Goal: Obtain resource: Obtain resource

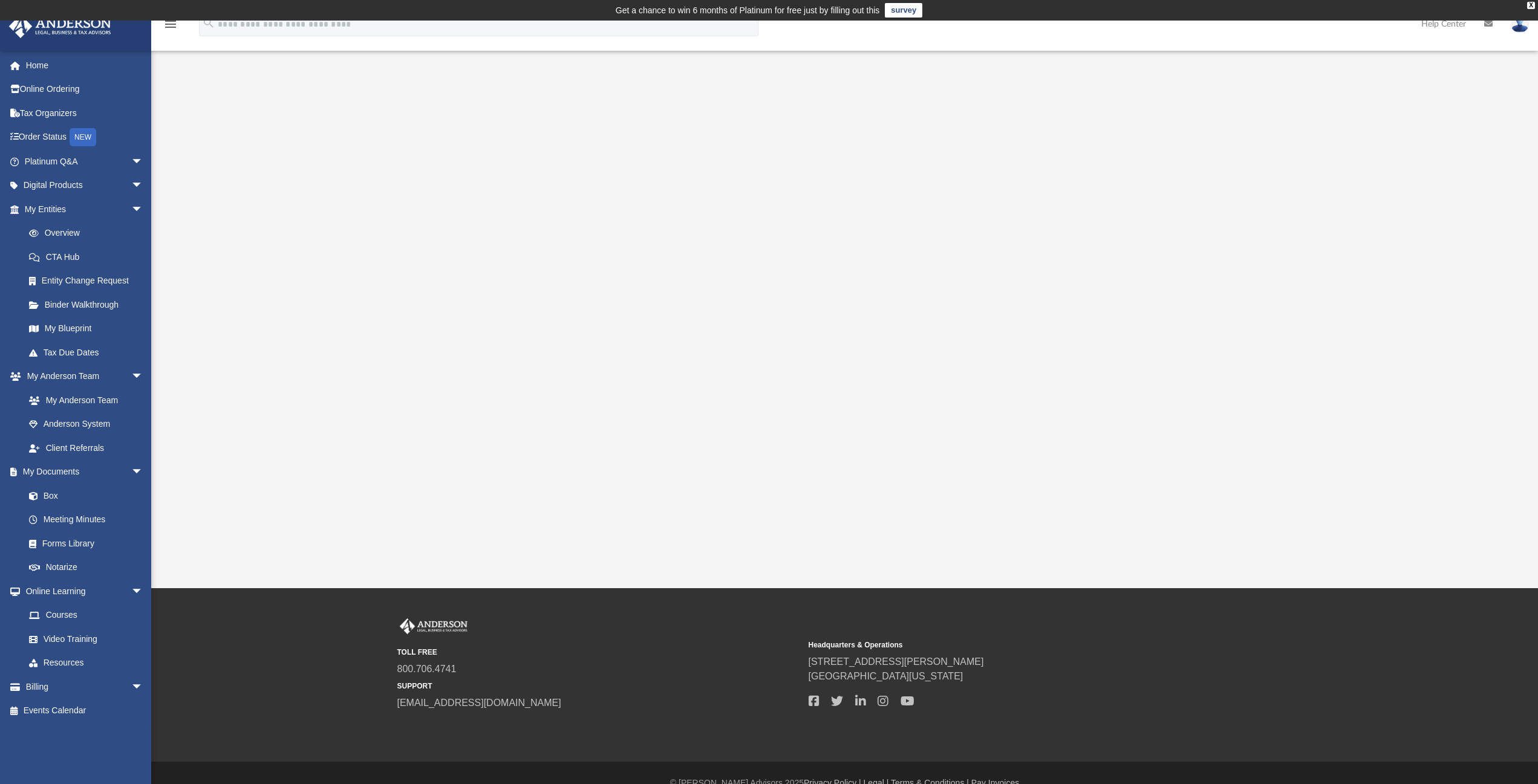
click at [1524, 26] on img at bounding box center [1519, 23] width 18 height 18
click at [1470, 55] on link "[EMAIL_ADDRESS][DOMAIN_NAME]" at bounding box center [1463, 62] width 130 height 36
click at [1516, 25] on img at bounding box center [1519, 23] width 18 height 18
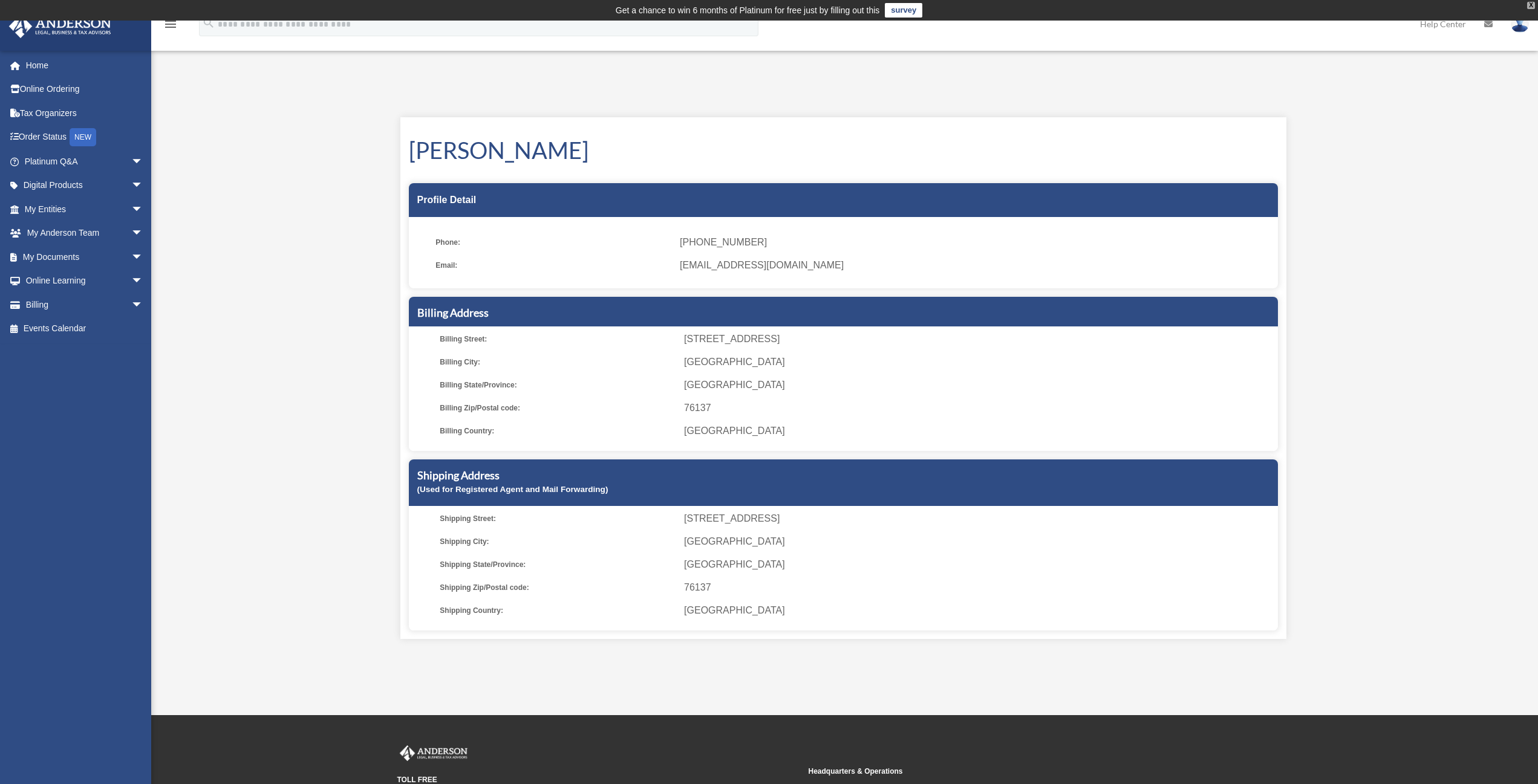
click at [1529, 4] on div "X" at bounding box center [1531, 5] width 8 height 7
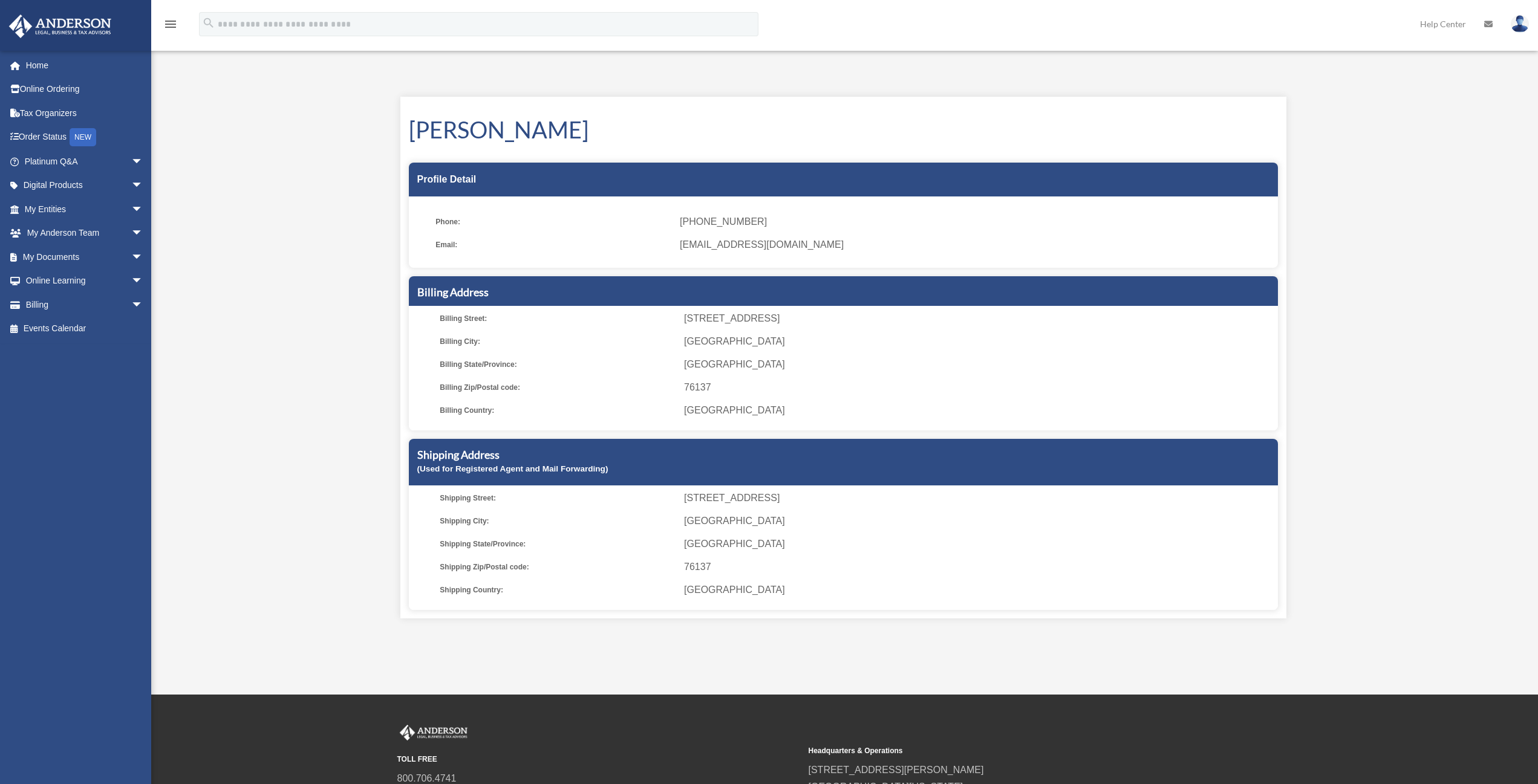
click at [1519, 25] on img at bounding box center [1519, 23] width 18 height 18
click at [1297, 104] on link "Logout" at bounding box center [1337, 106] width 121 height 25
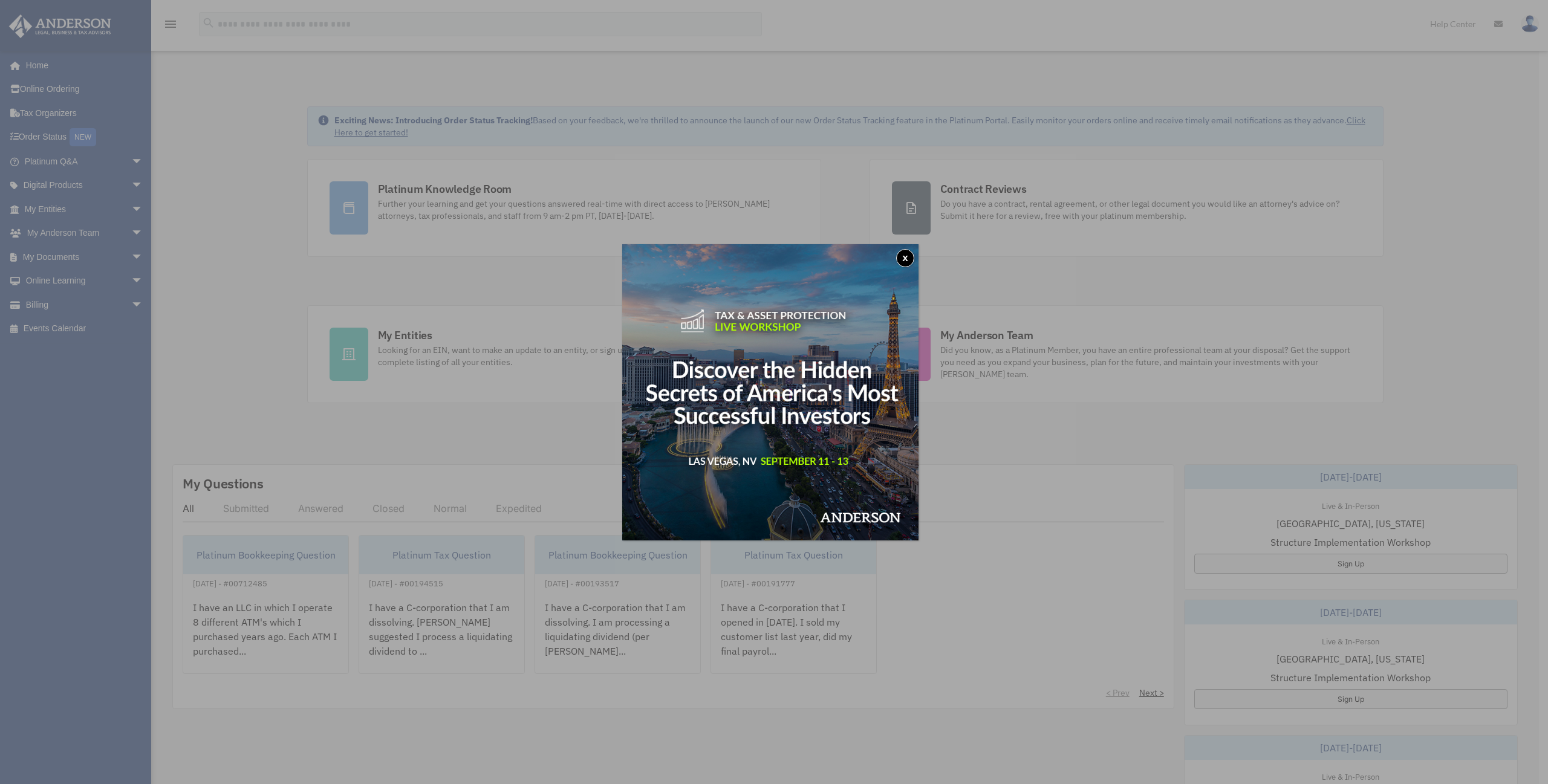
click at [908, 257] on button "x" at bounding box center [905, 257] width 18 height 18
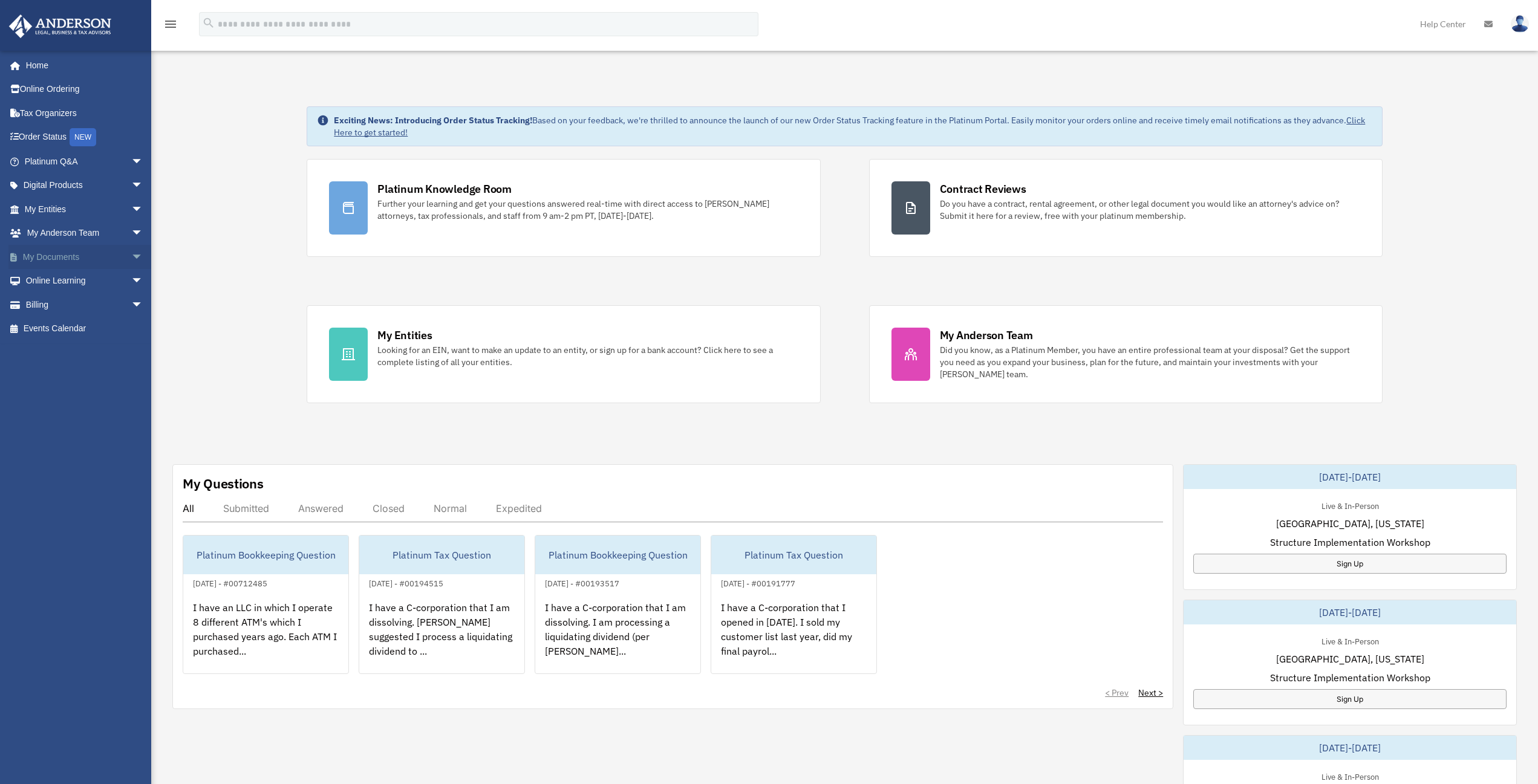
click at [72, 254] on link "My Documents arrow_drop_down" at bounding box center [85, 257] width 153 height 24
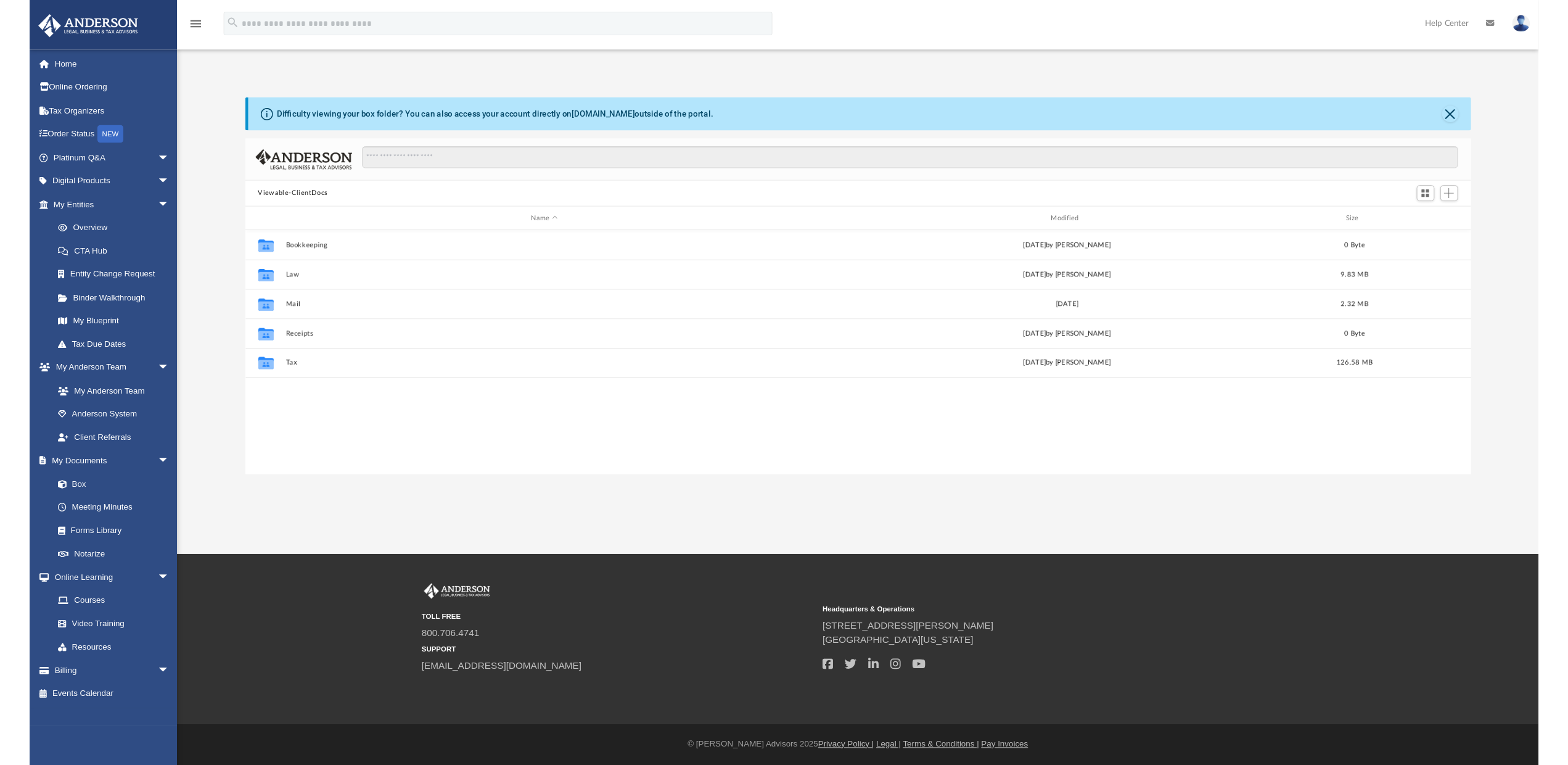
scroll to position [270, 1271]
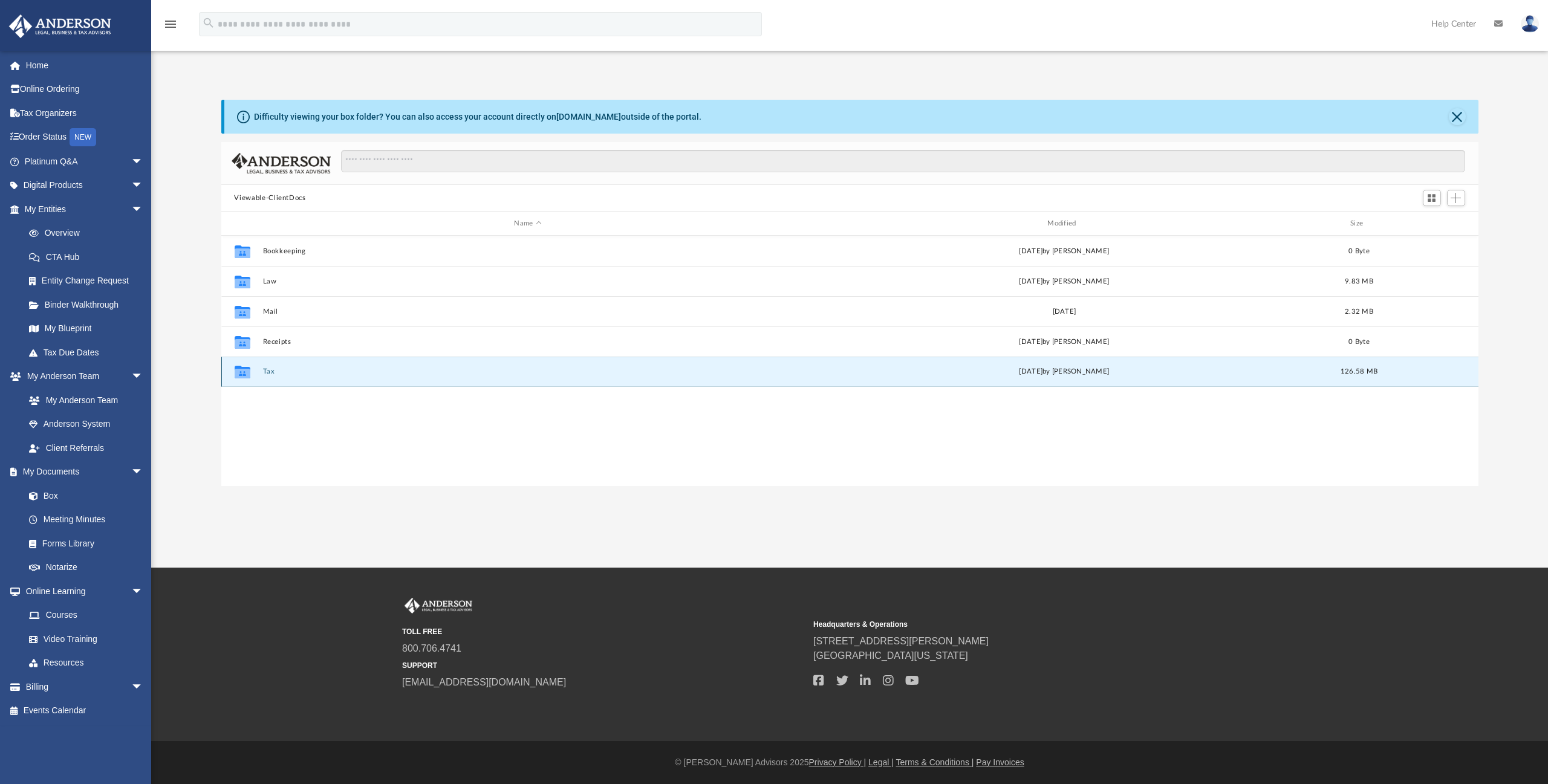
click at [270, 373] on button "Tax" at bounding box center [527, 372] width 531 height 8
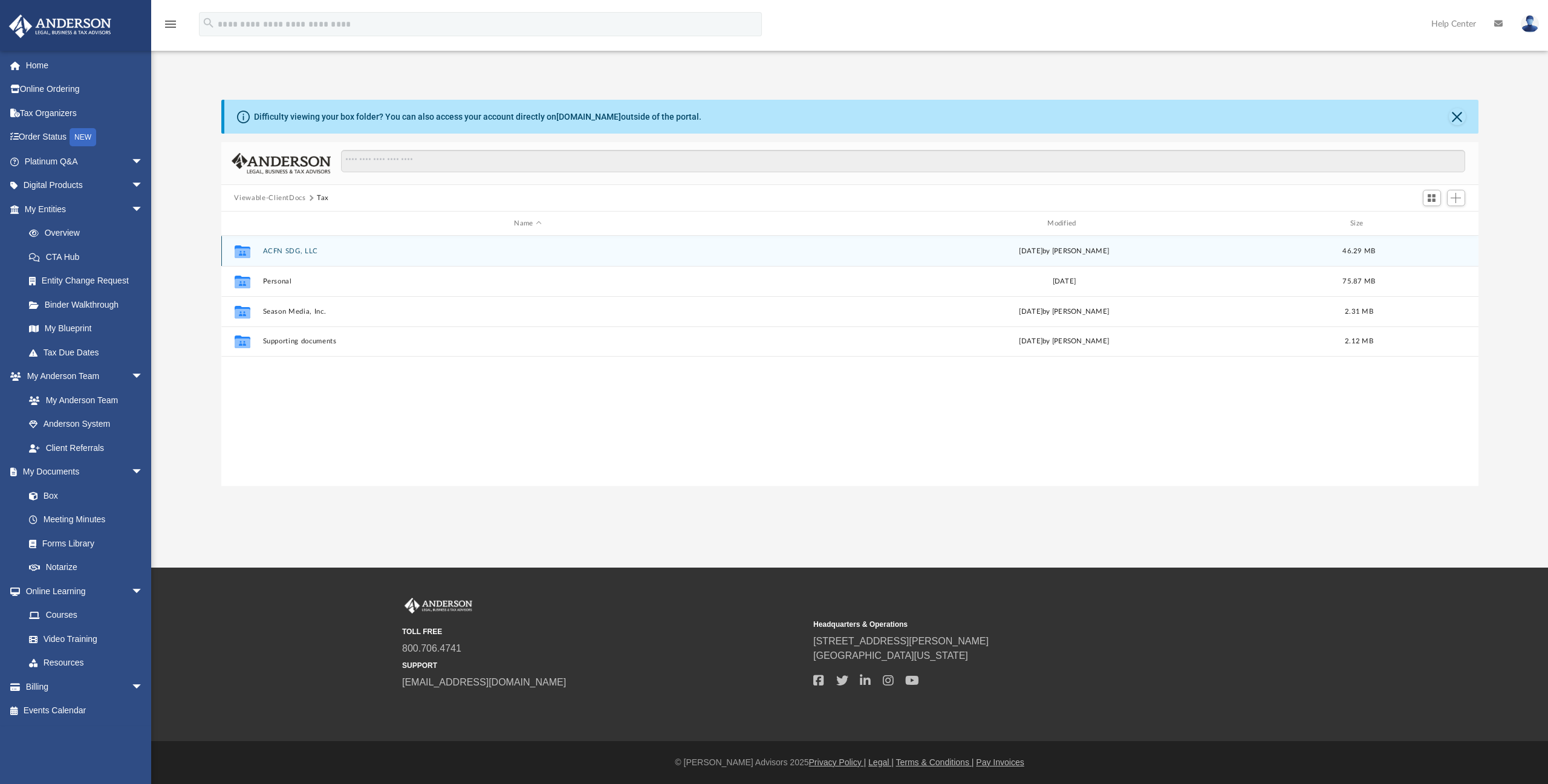
click at [285, 247] on button "ACFN SDG, LLC" at bounding box center [527, 251] width 531 height 8
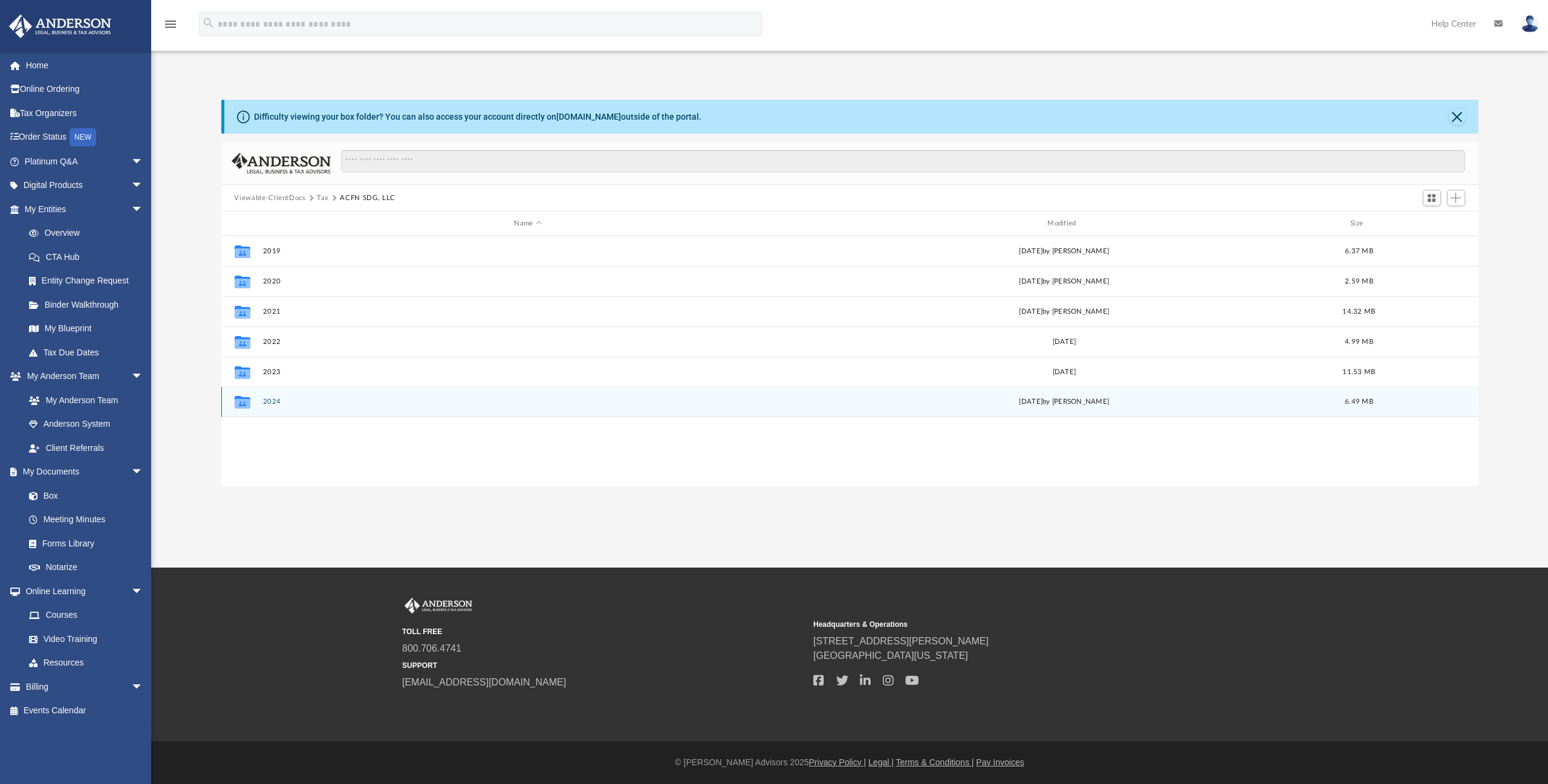
click at [268, 402] on button "2024" at bounding box center [527, 401] width 531 height 8
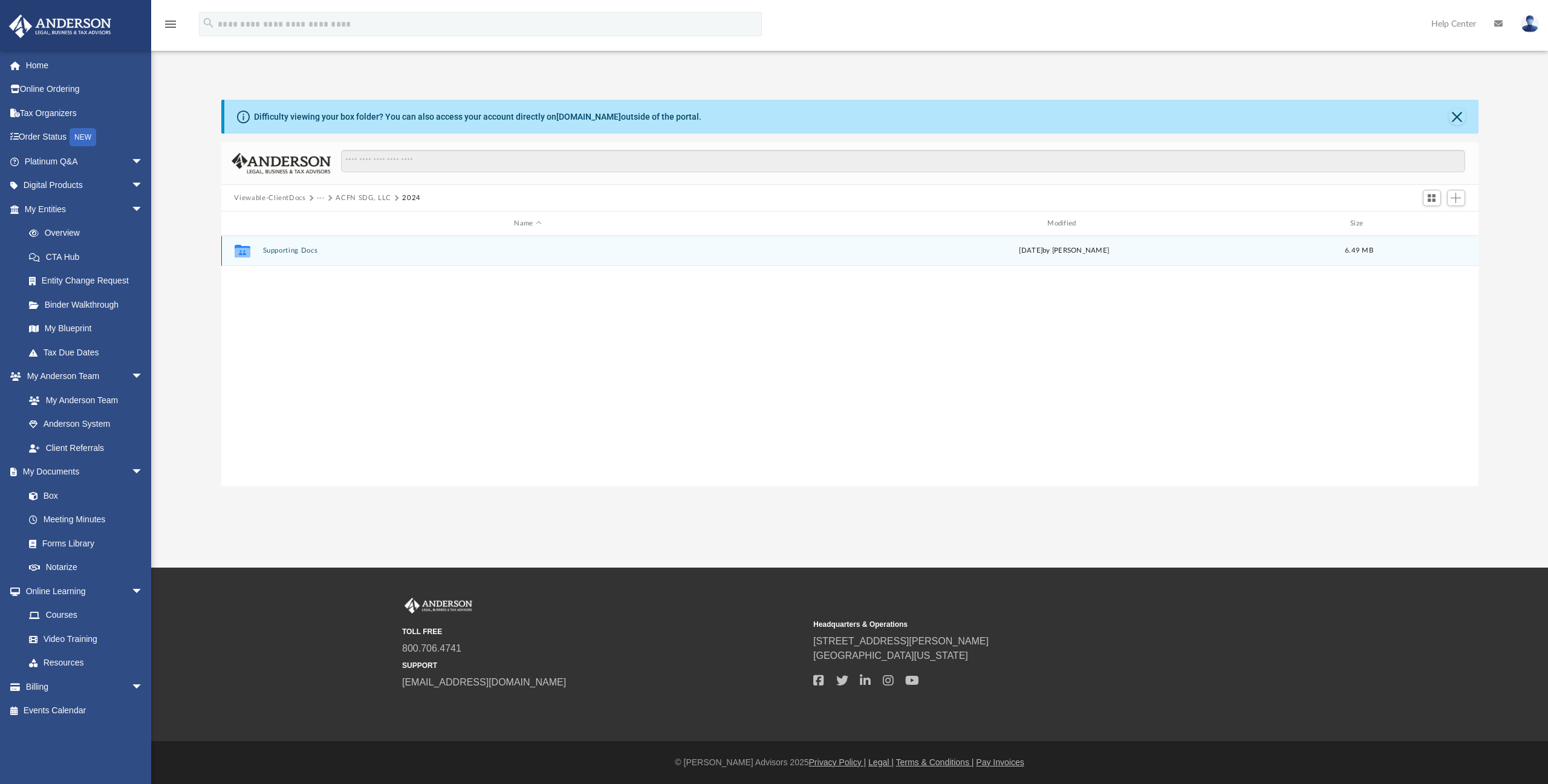
click at [281, 251] on button "Supporting Docs" at bounding box center [527, 250] width 531 height 8
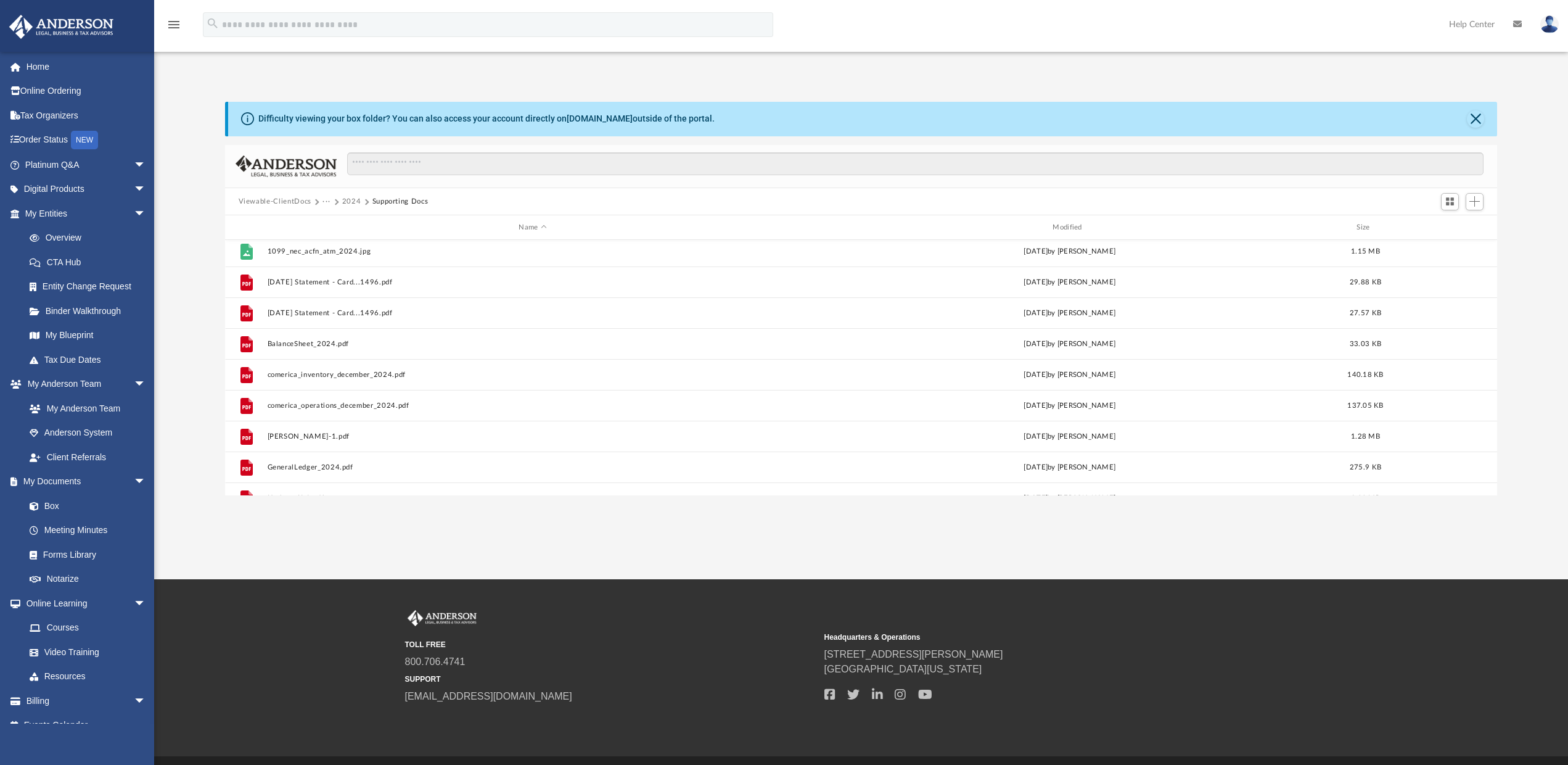
scroll to position [0, 0]
click at [1477, 202] on span "Add" at bounding box center [1474, 201] width 10 height 10
click at [1449, 227] on li "Upload" at bounding box center [1457, 226] width 40 height 13
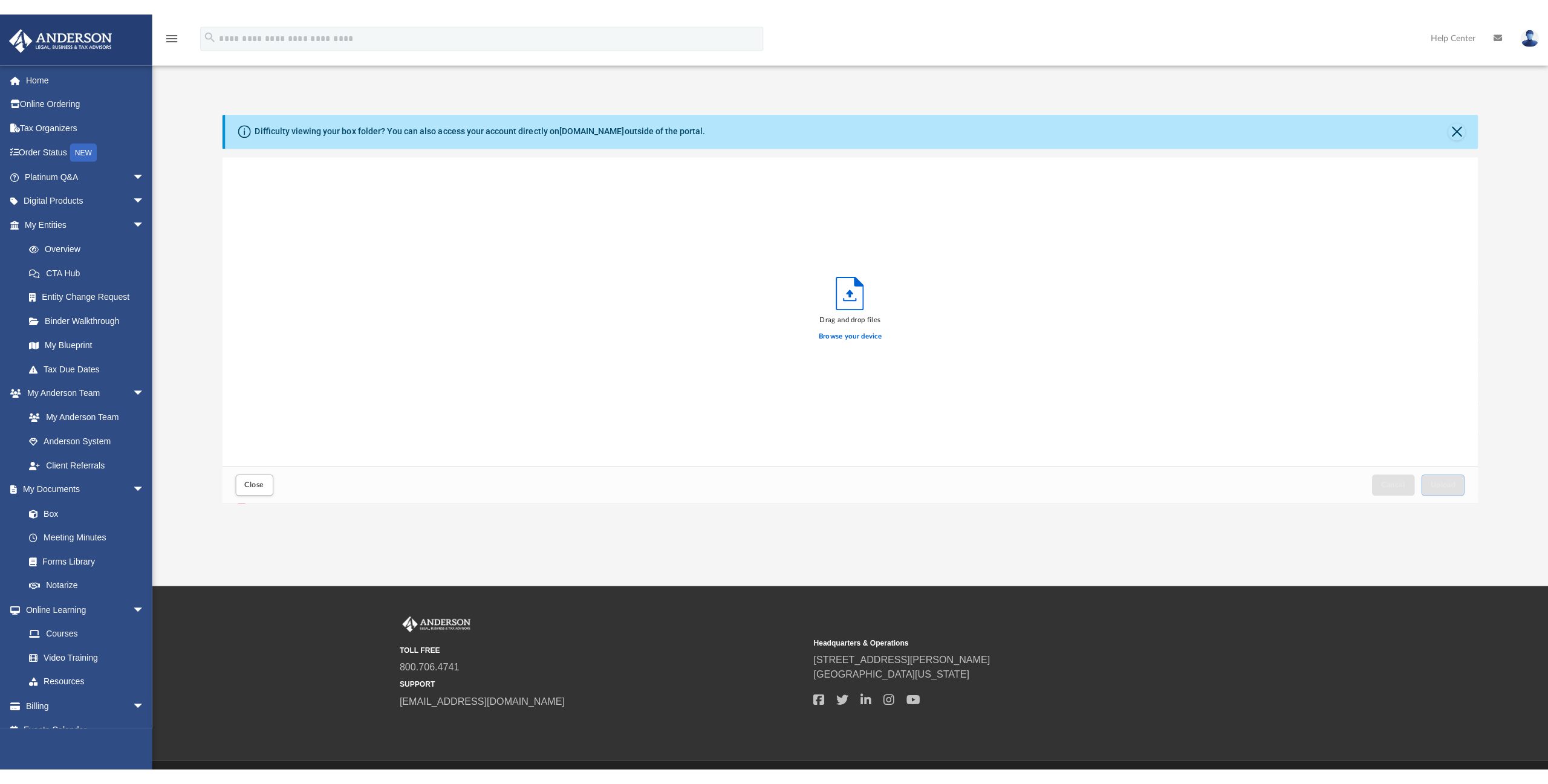
scroll to position [296, 1237]
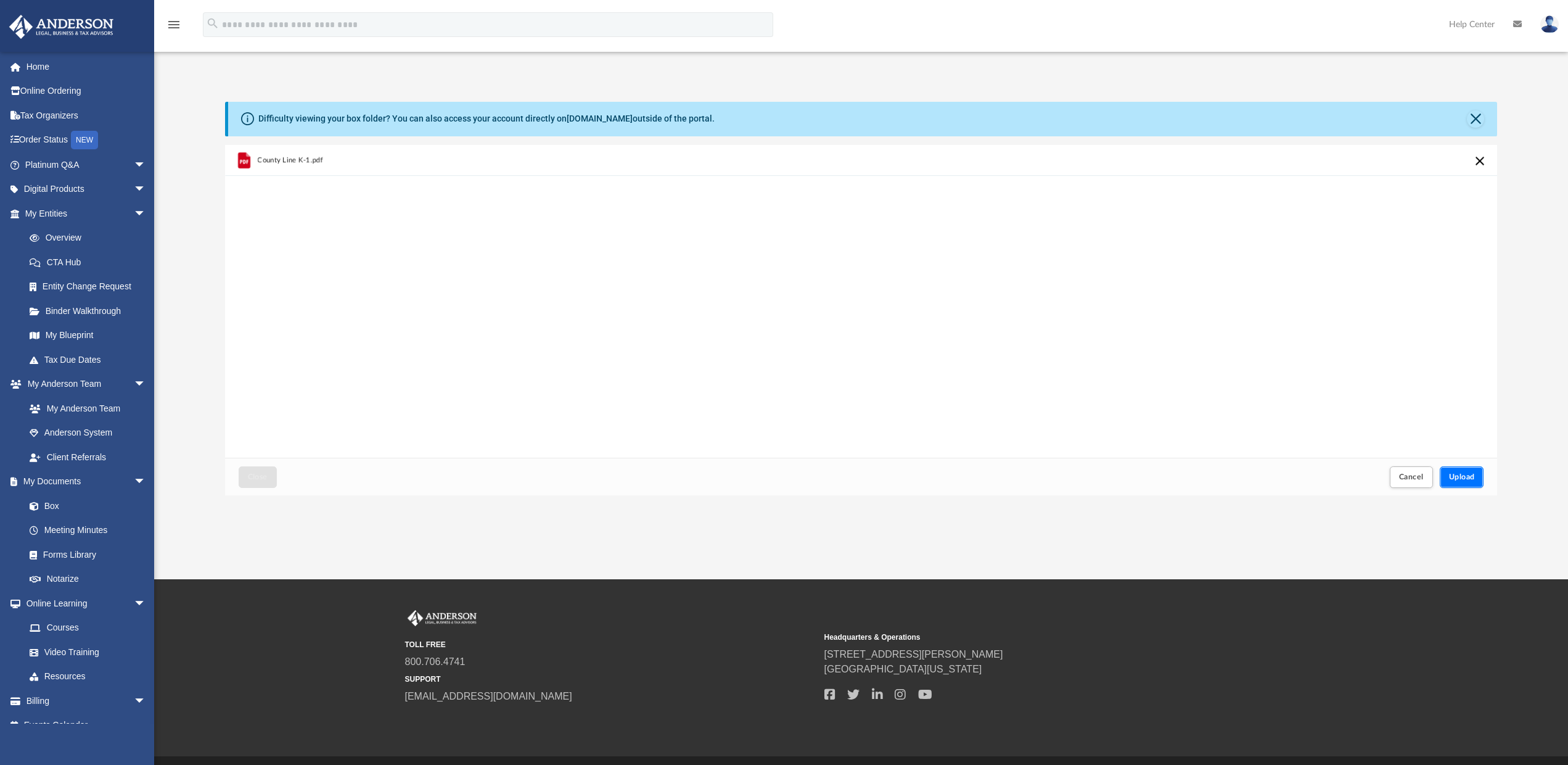
click at [1463, 480] on span "Upload" at bounding box center [1462, 476] width 26 height 7
click at [256, 478] on span "Close" at bounding box center [257, 476] width 20 height 7
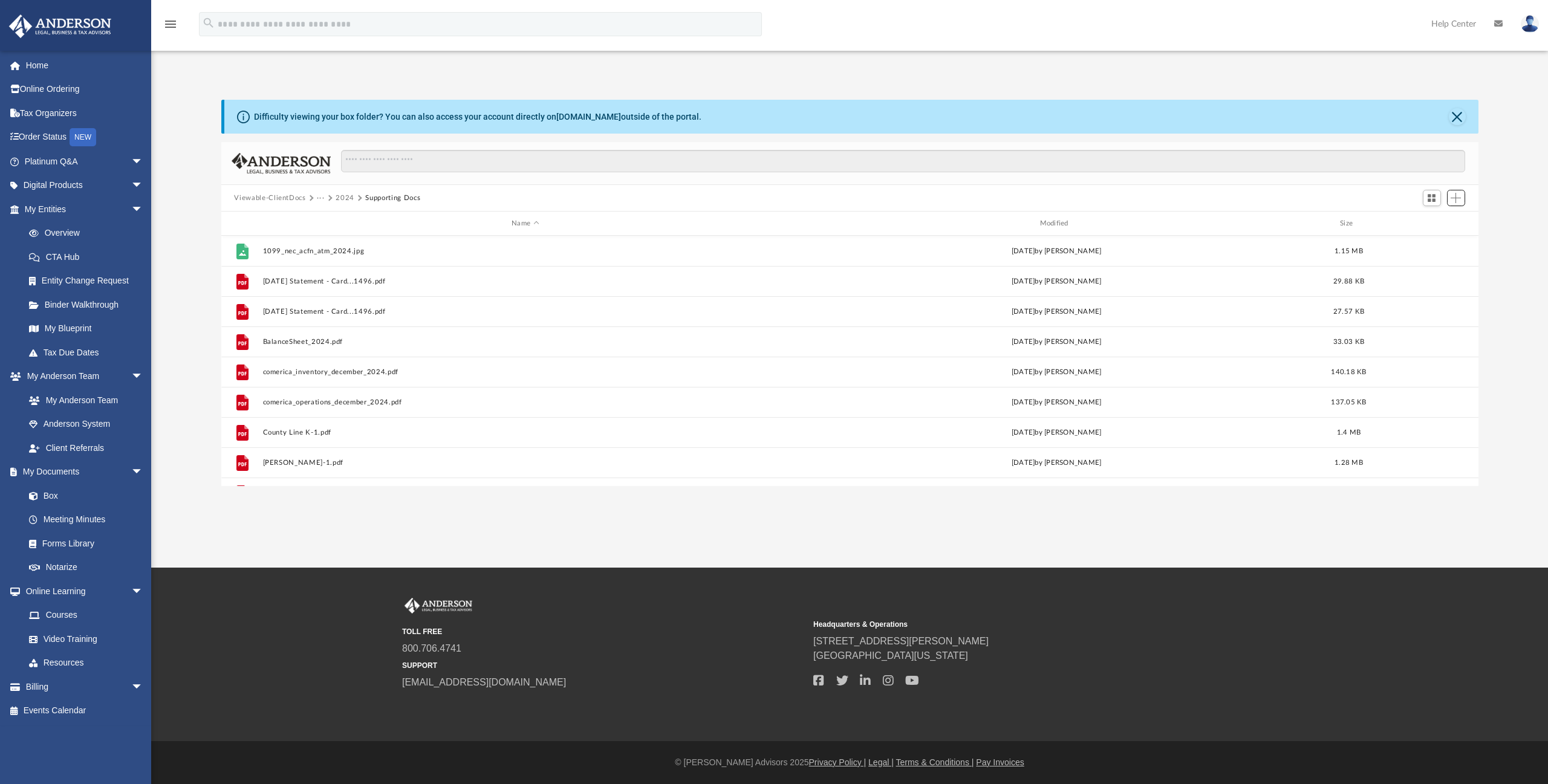
scroll to position [264, 1247]
click at [1456, 117] on button "Close" at bounding box center [1457, 117] width 17 height 17
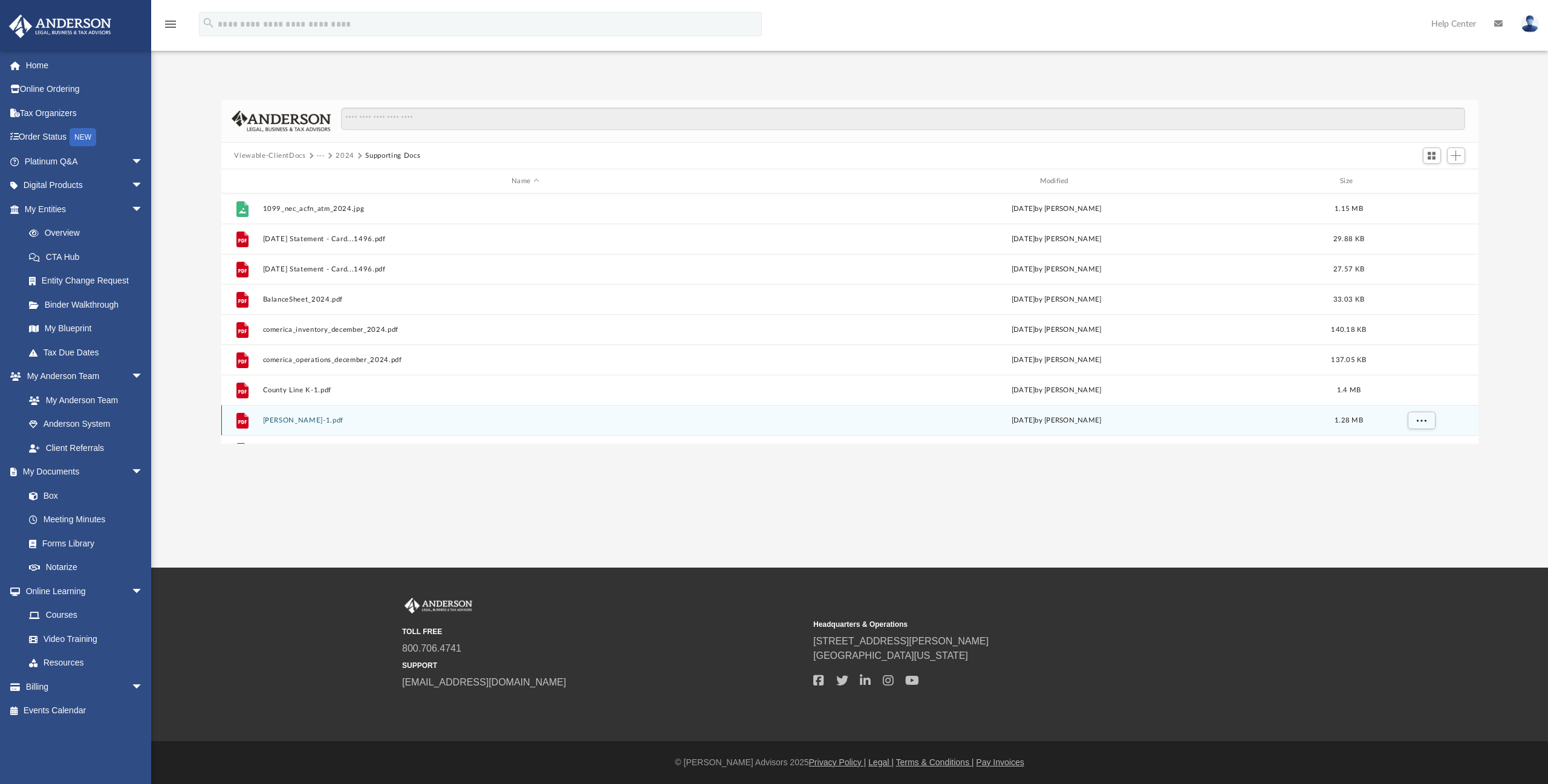
click at [297, 422] on button "Courtney K-1.pdf" at bounding box center [524, 421] width 525 height 8
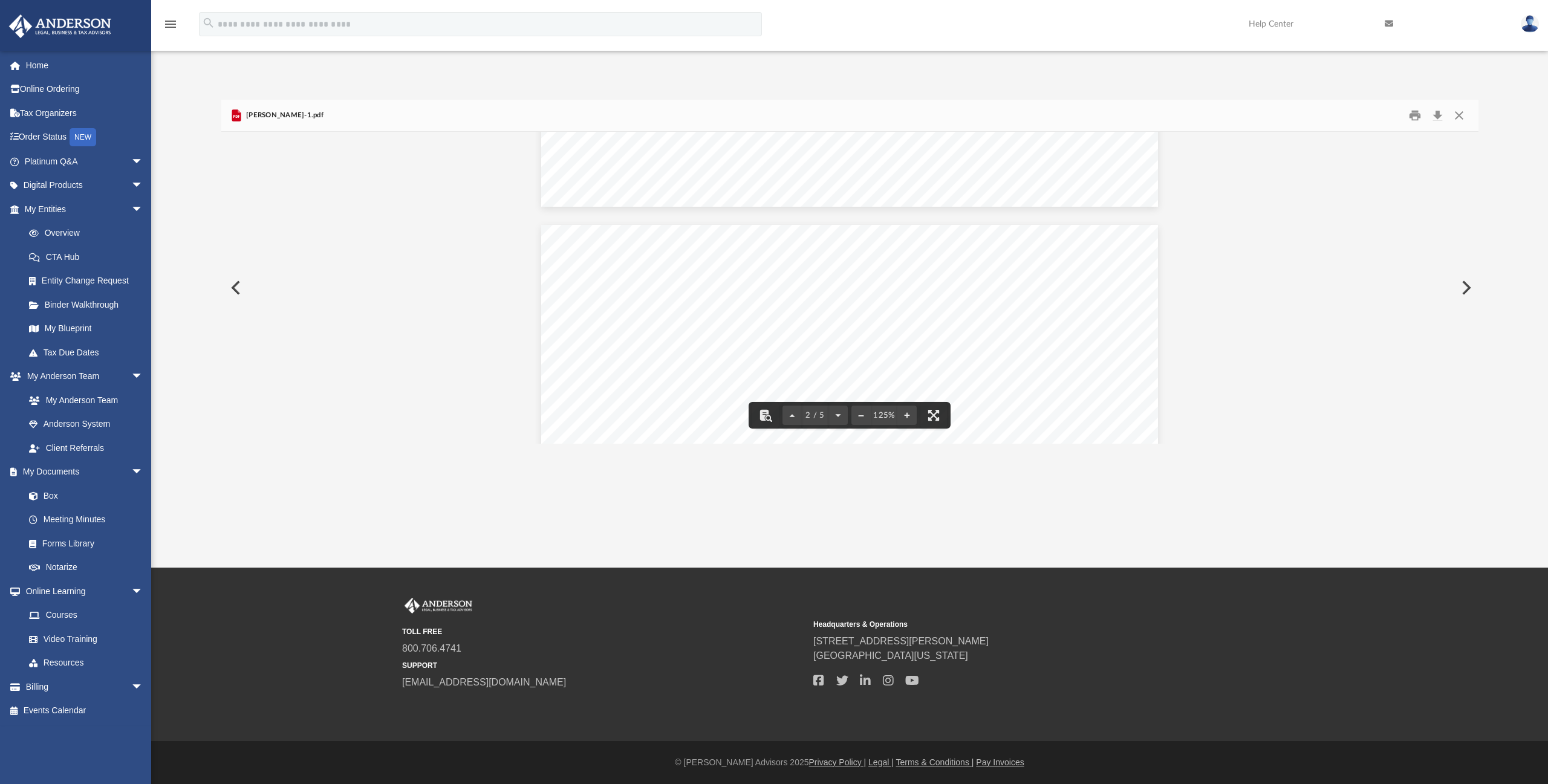
scroll to position [726, 0]
click at [237, 286] on button "Preview" at bounding box center [234, 288] width 26 height 34
click at [1461, 115] on button "Close" at bounding box center [1459, 116] width 22 height 19
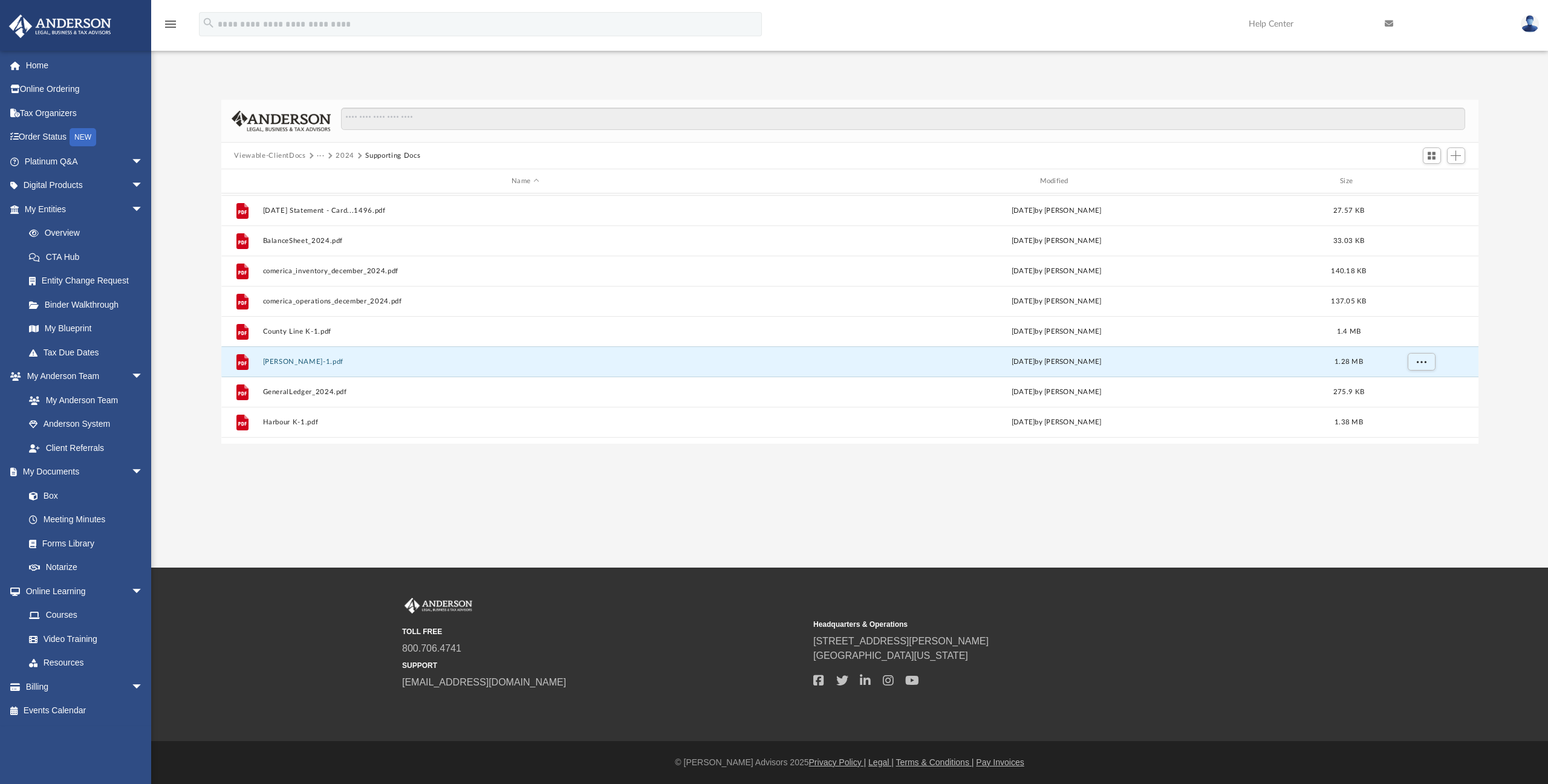
scroll to position [61, 0]
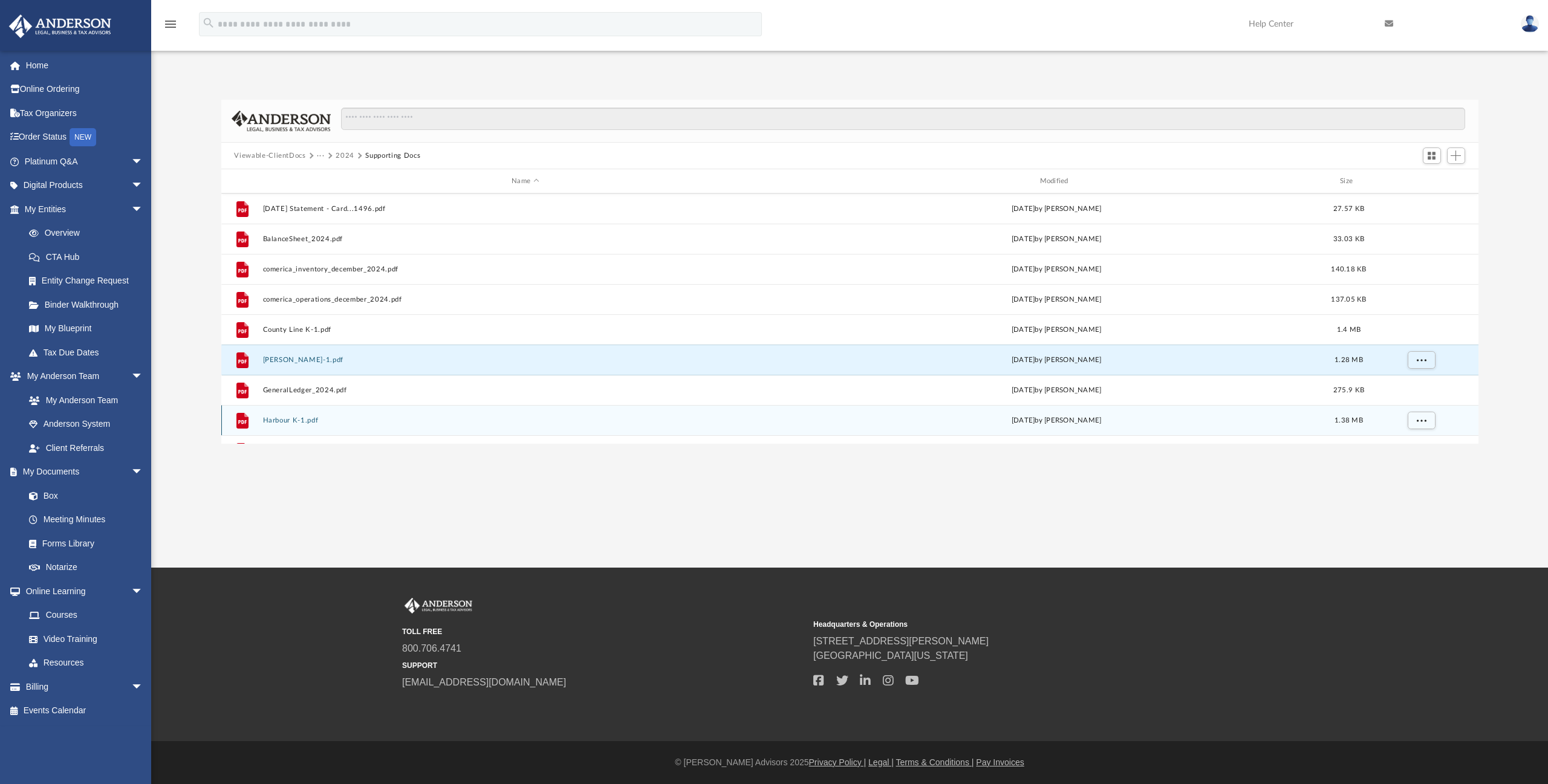
click at [294, 419] on button "Harbour K-1.pdf" at bounding box center [524, 421] width 525 height 8
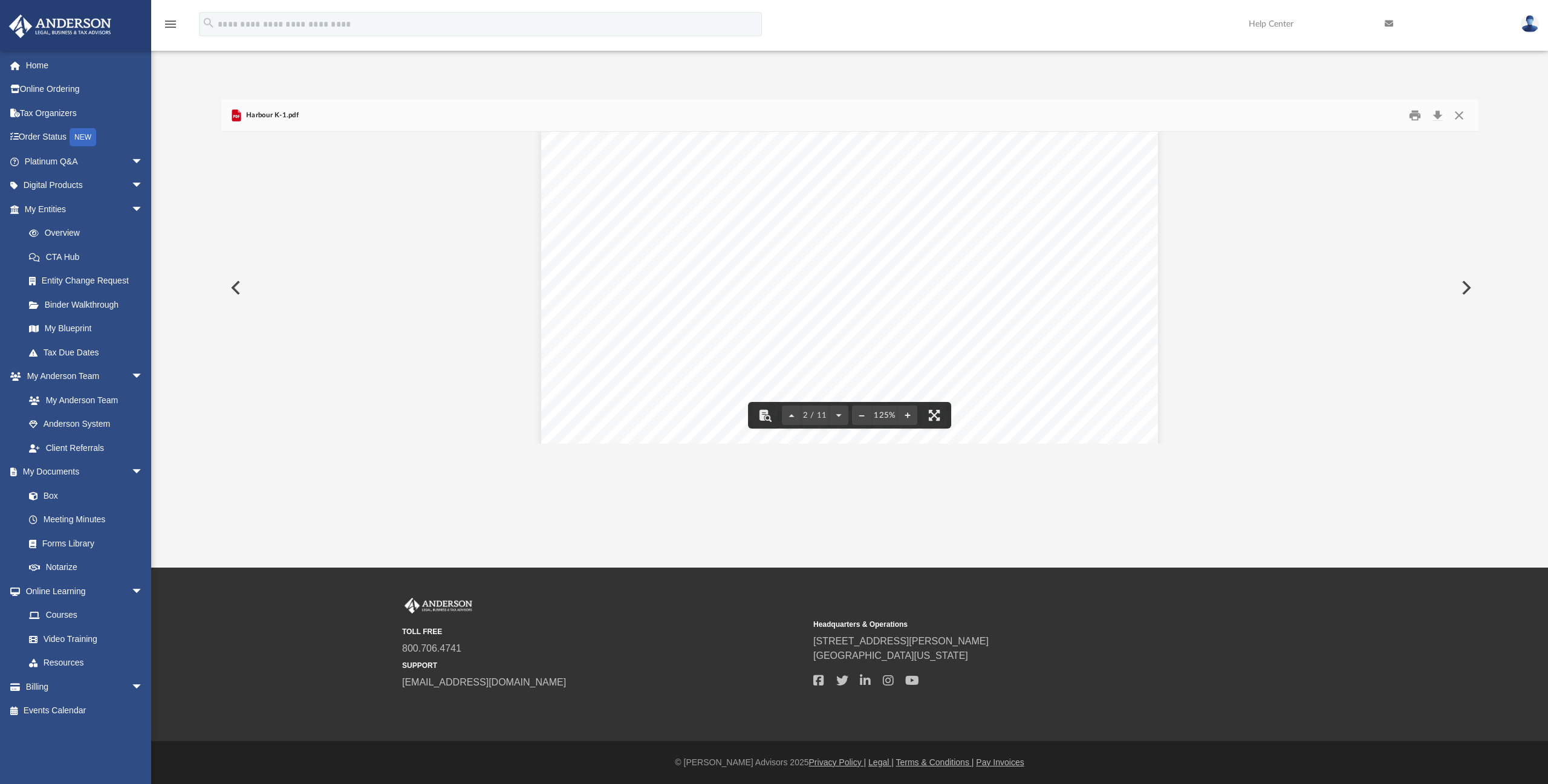
scroll to position [846, 0]
click at [1461, 117] on button "Close" at bounding box center [1459, 116] width 22 height 19
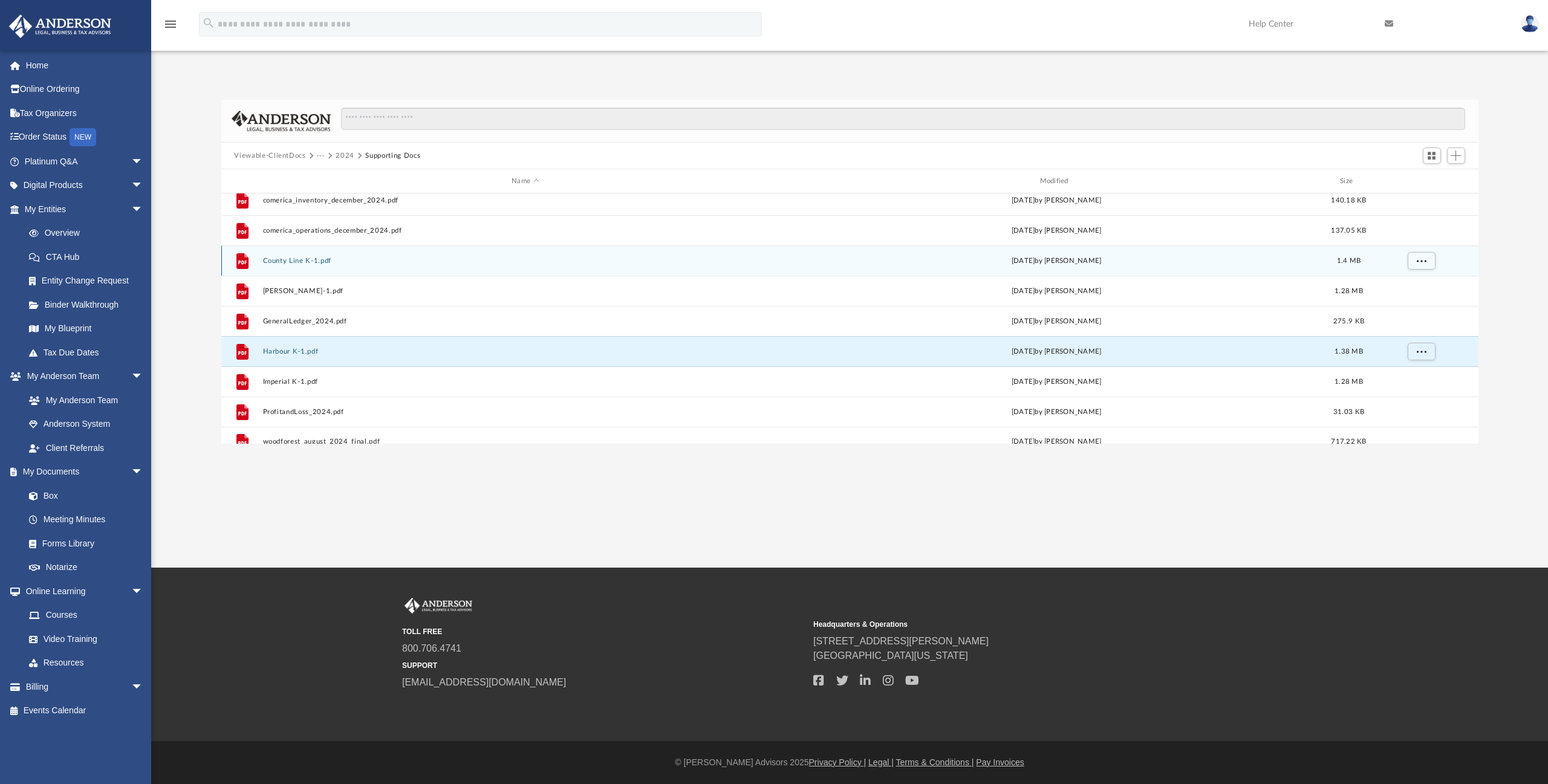
scroll to position [142, 0]
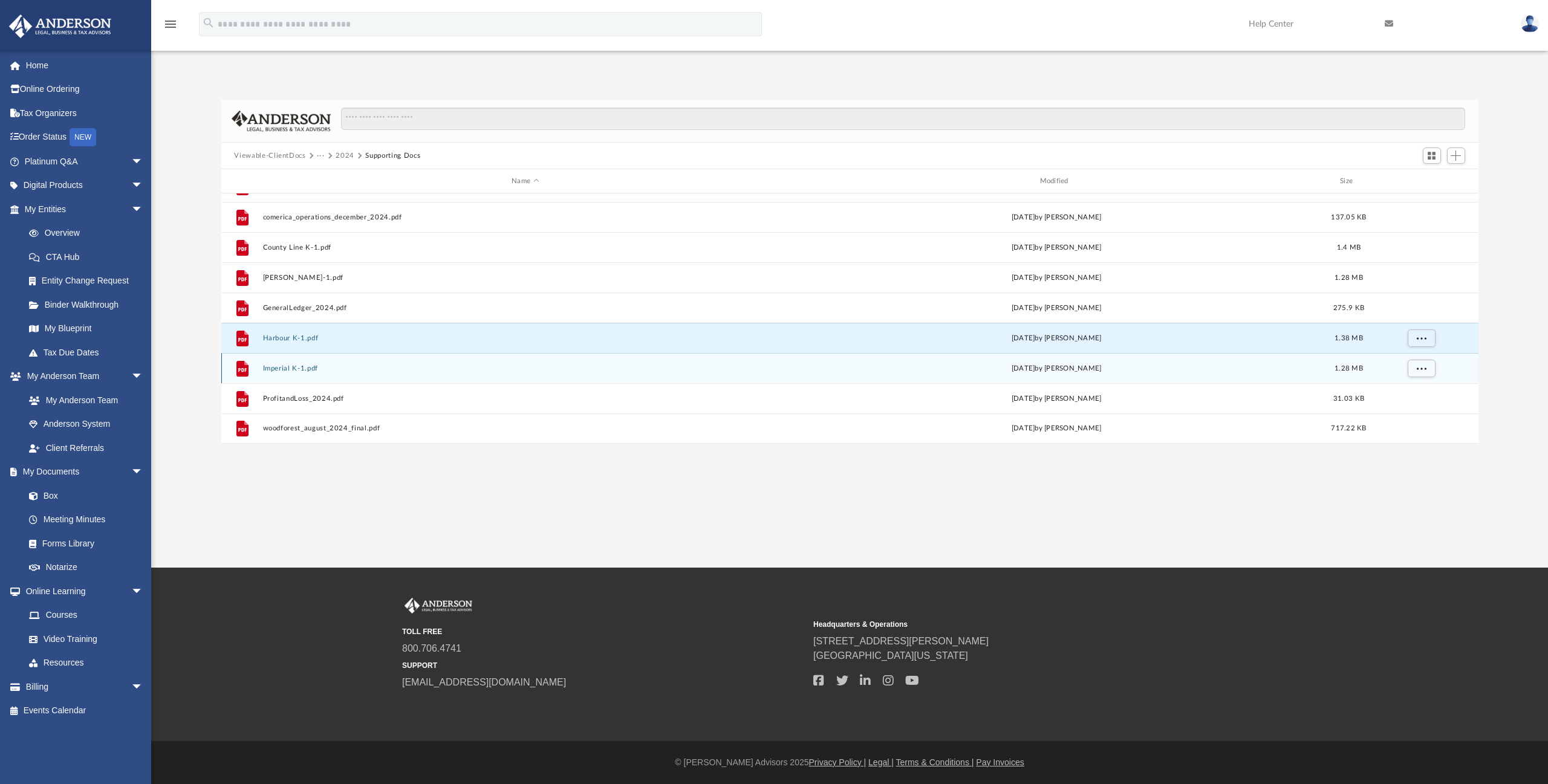
click at [280, 370] on button "Imperial K-1.pdf" at bounding box center [524, 369] width 525 height 8
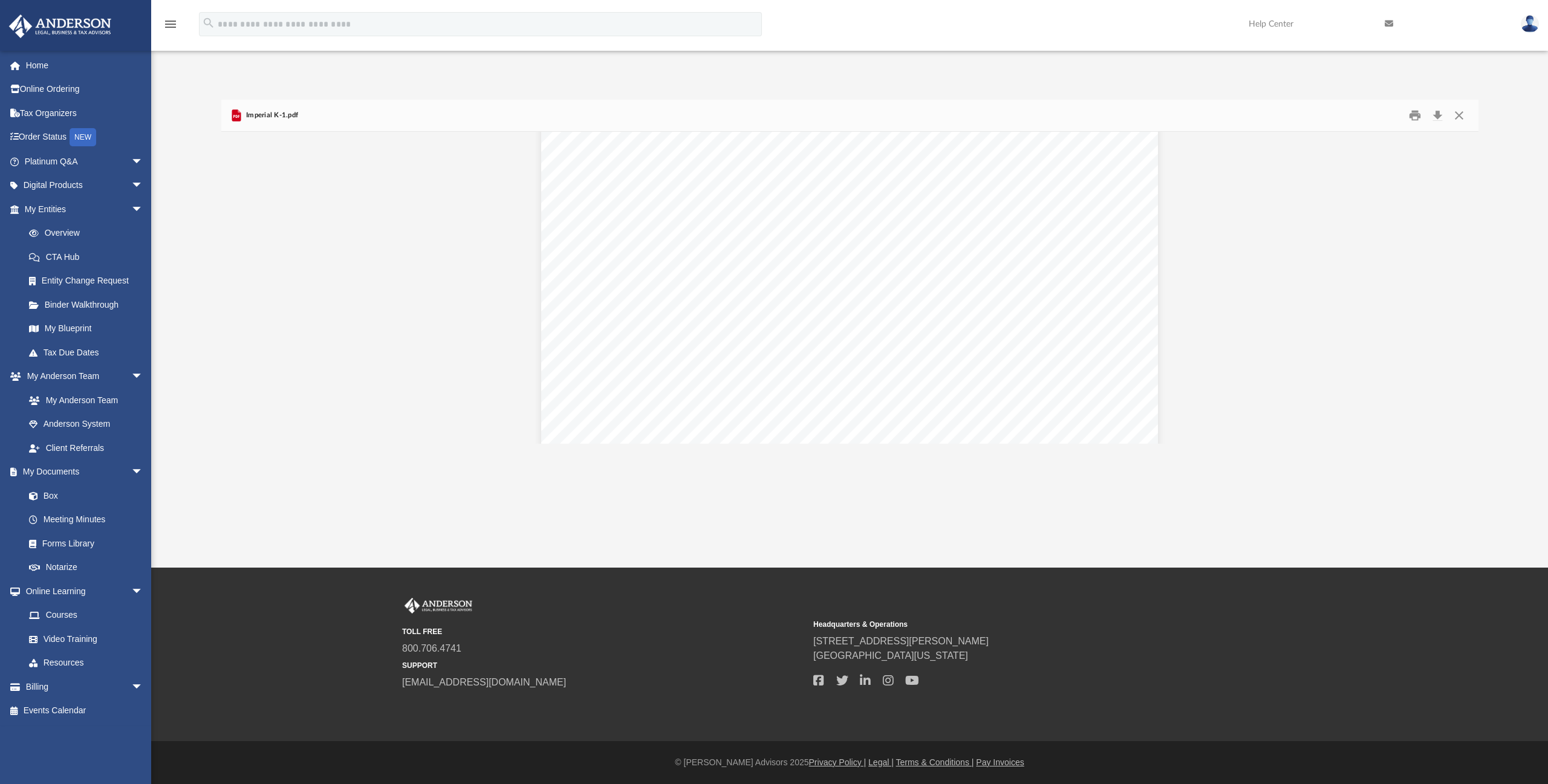
scroll to position [846, 0]
click at [1462, 113] on button "Close" at bounding box center [1459, 116] width 22 height 19
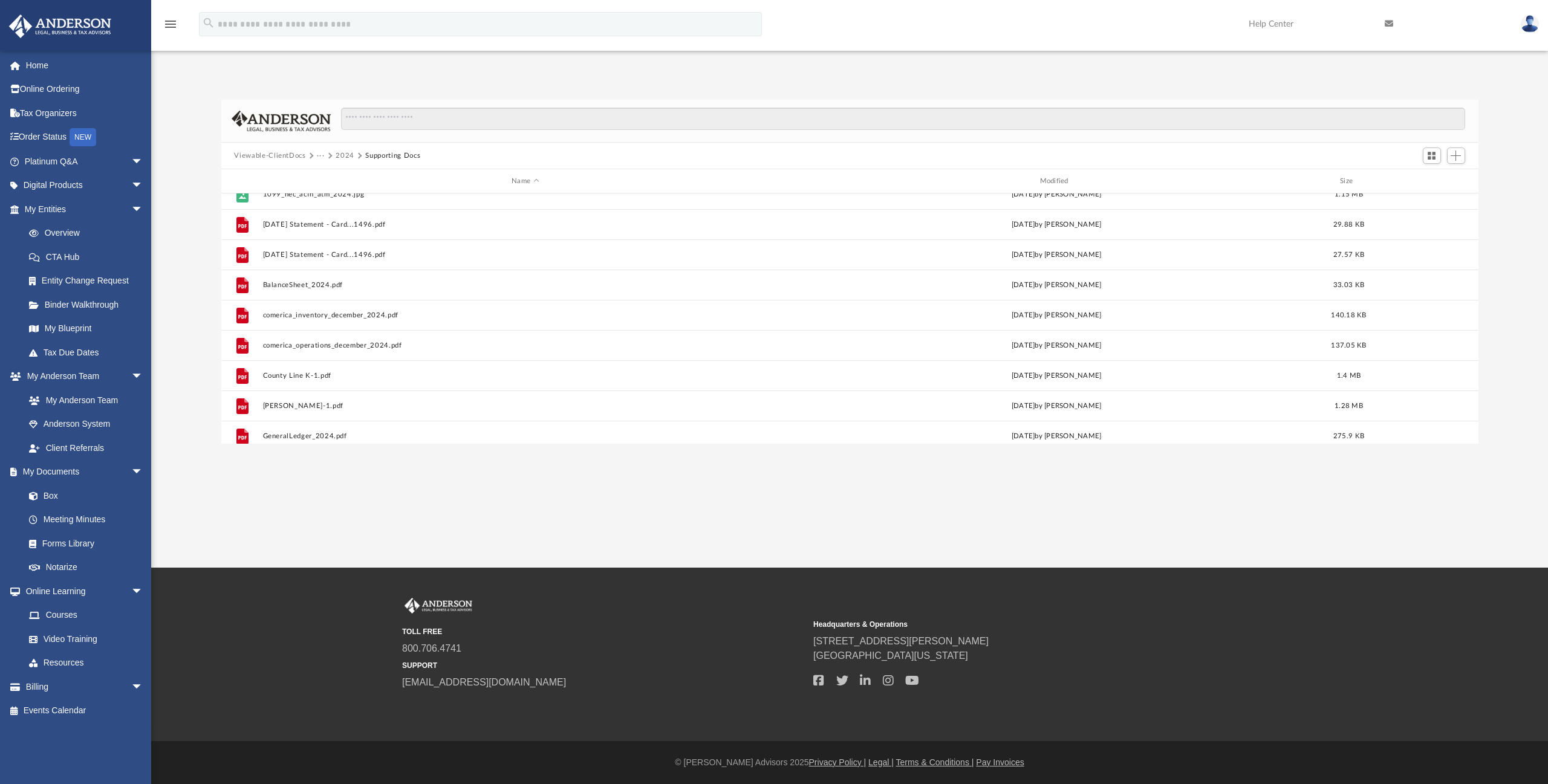
scroll to position [0, 0]
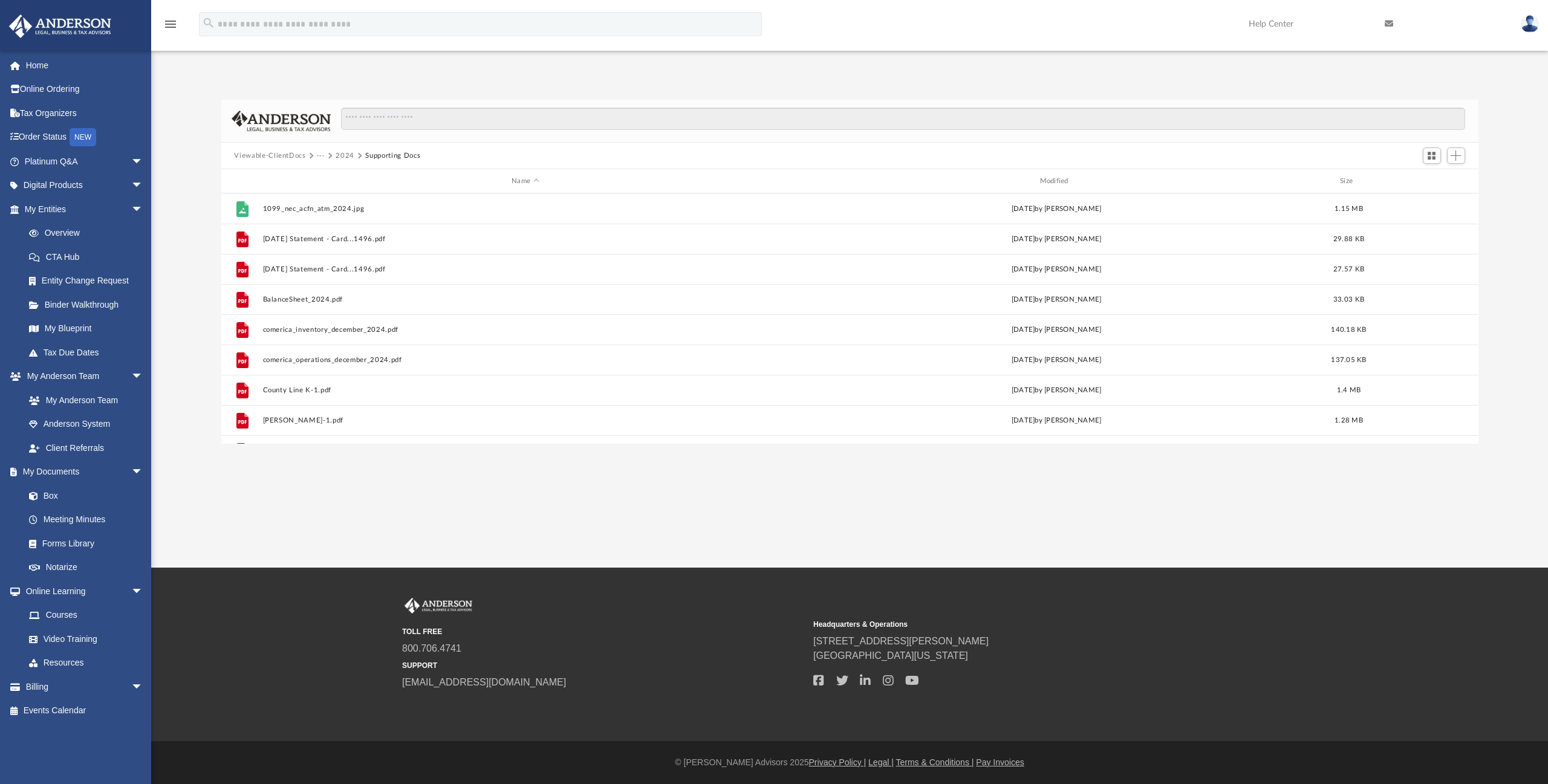
click at [344, 156] on button "2024" at bounding box center [345, 156] width 19 height 11
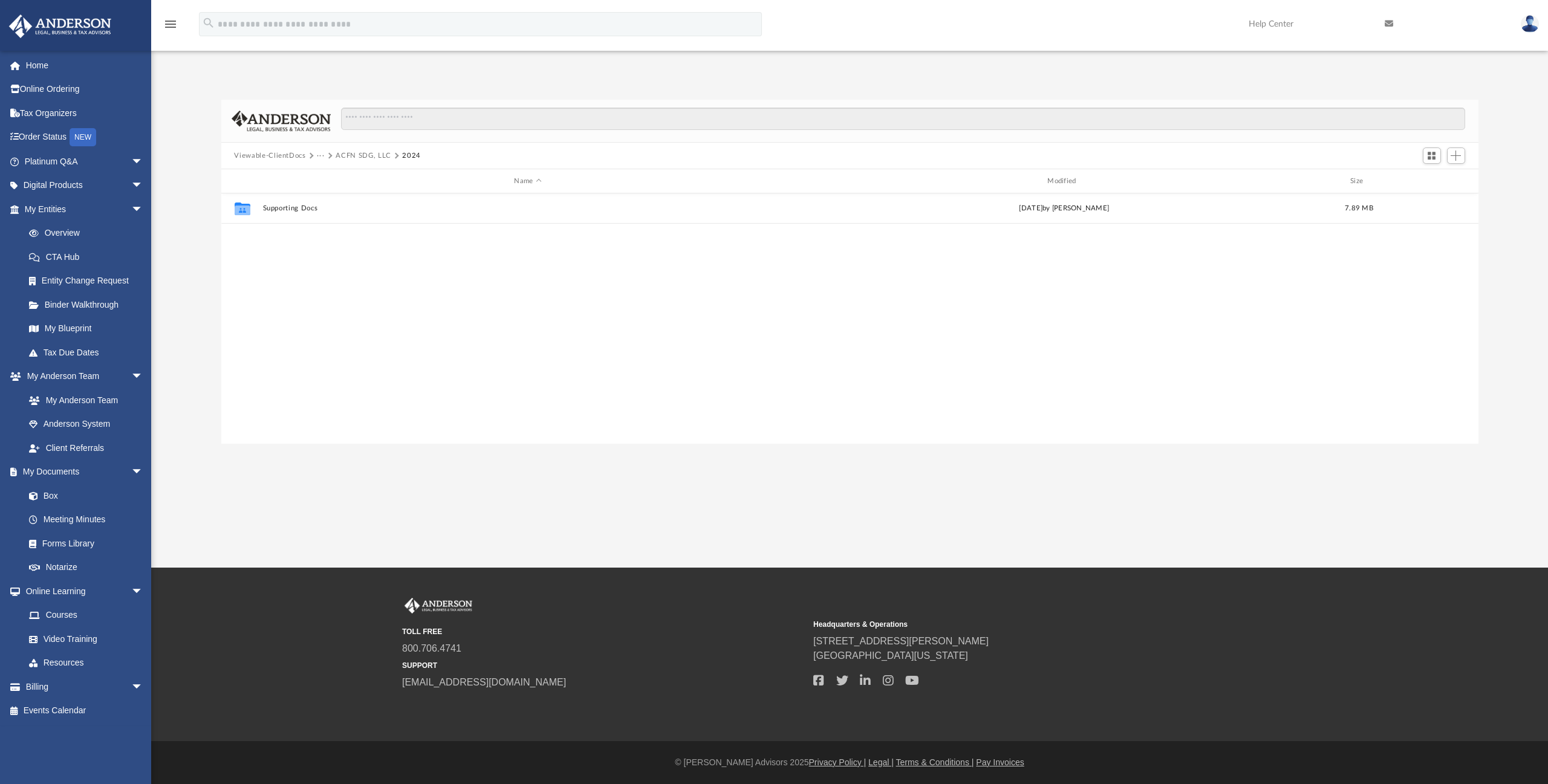
click at [344, 156] on button "ACFN SDG, LLC" at bounding box center [362, 156] width 55 height 11
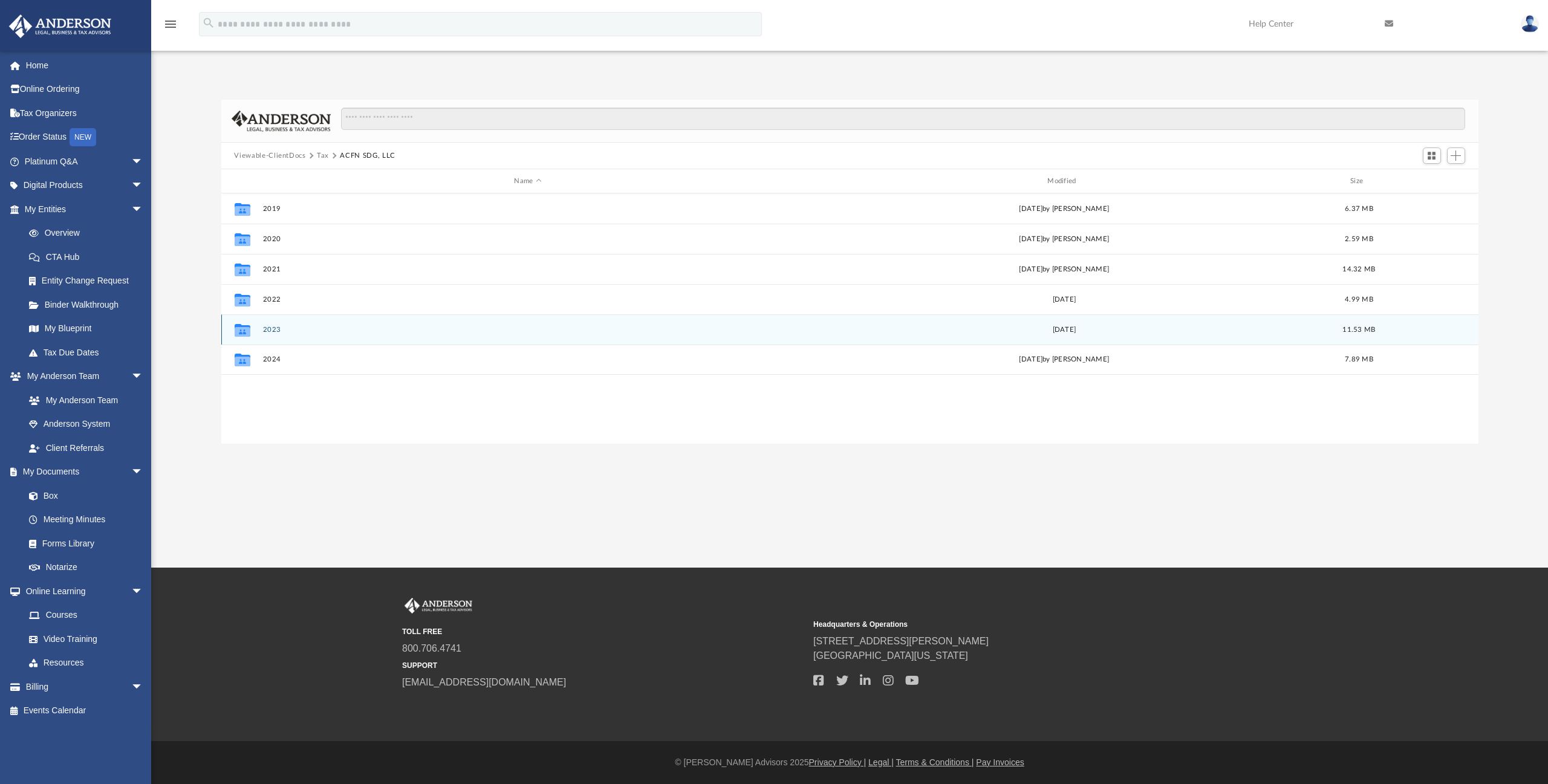
click at [270, 329] on button "2023" at bounding box center [527, 330] width 531 height 8
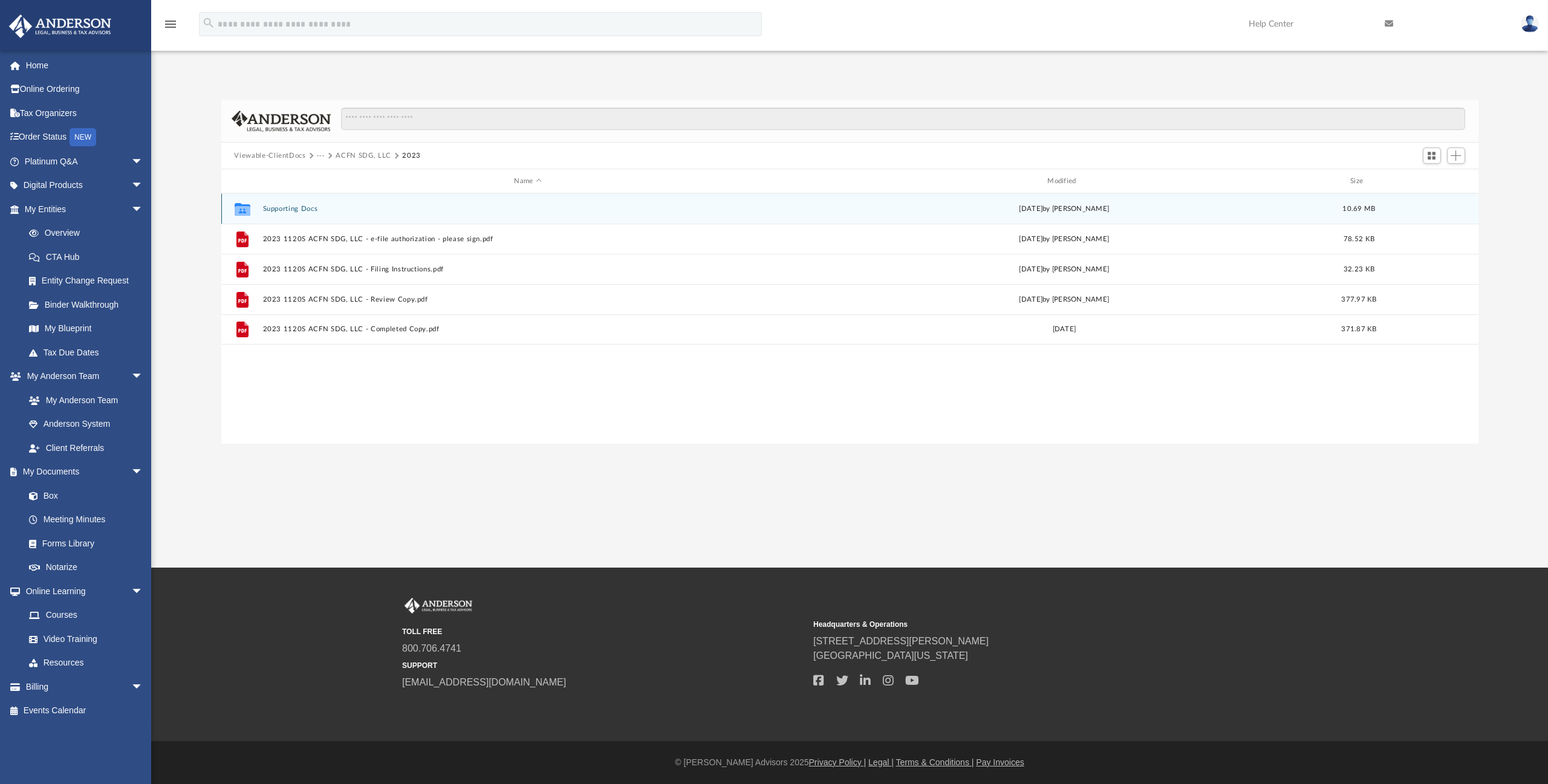
click at [281, 208] on button "Supporting Docs" at bounding box center [527, 208] width 531 height 8
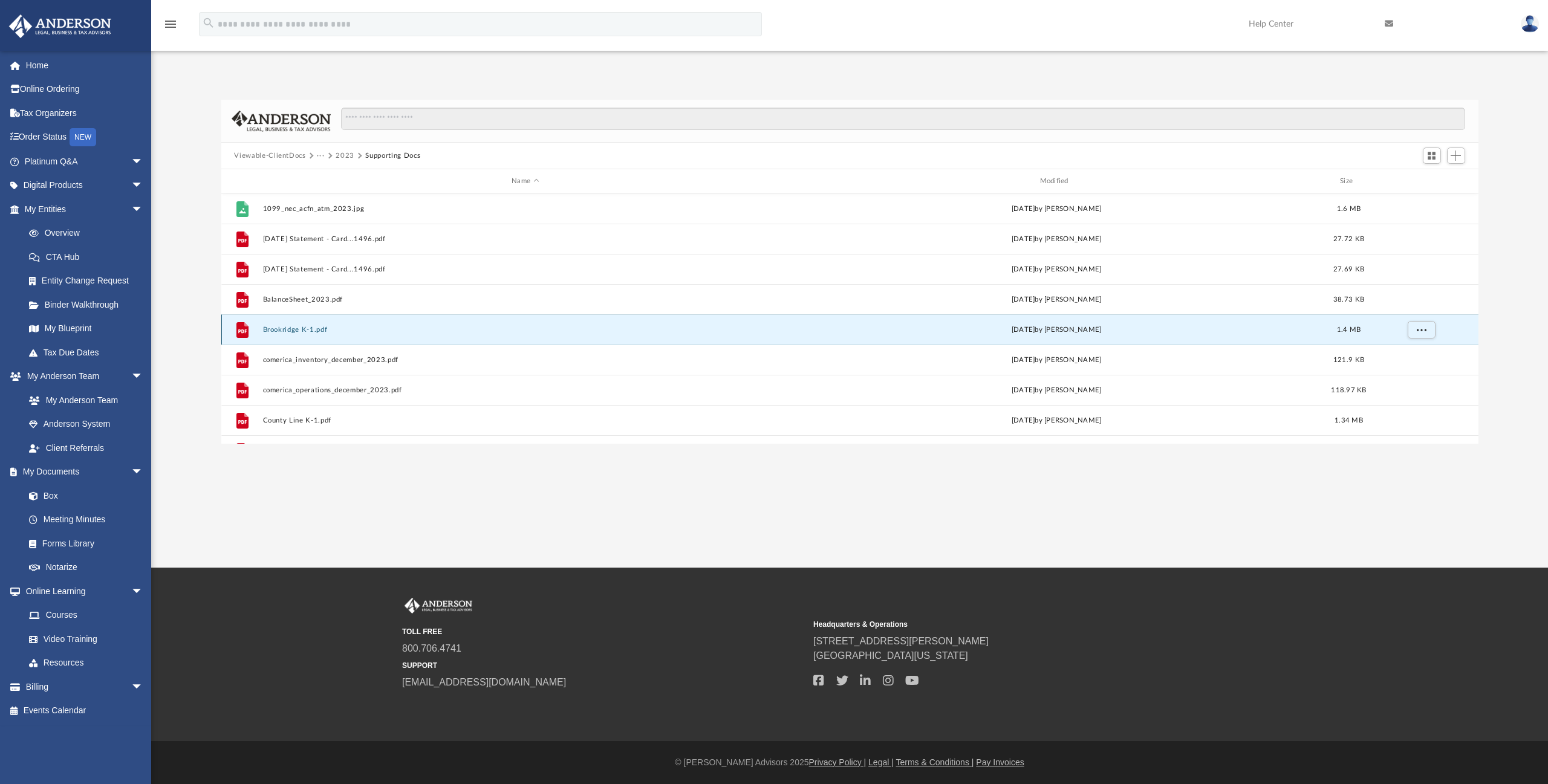
click at [288, 329] on button "Brookridge K-1.pdf" at bounding box center [524, 330] width 525 height 8
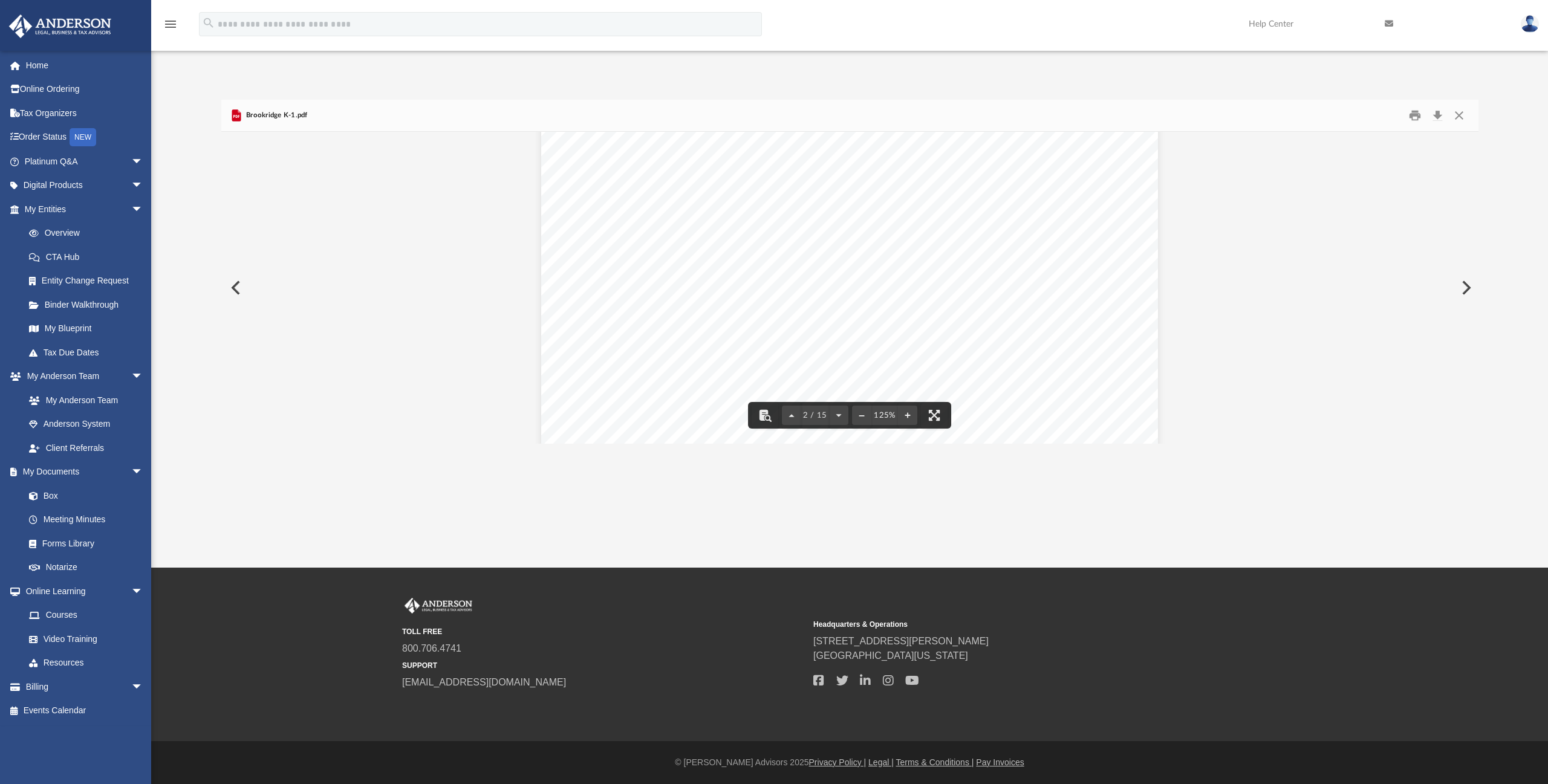
scroll to position [1088, 0]
click at [1459, 115] on button "Close" at bounding box center [1459, 116] width 22 height 19
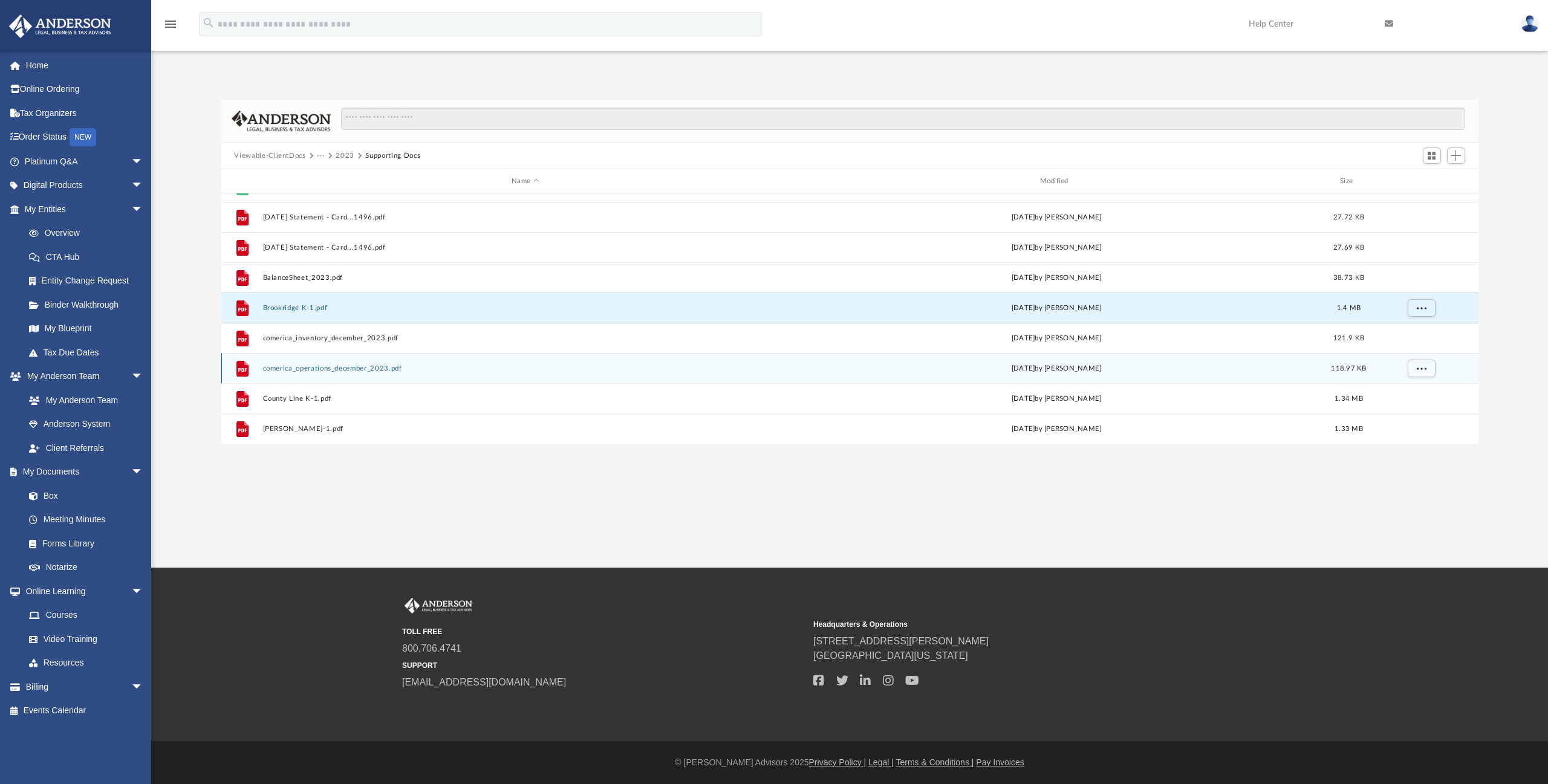
scroll to position [0, 0]
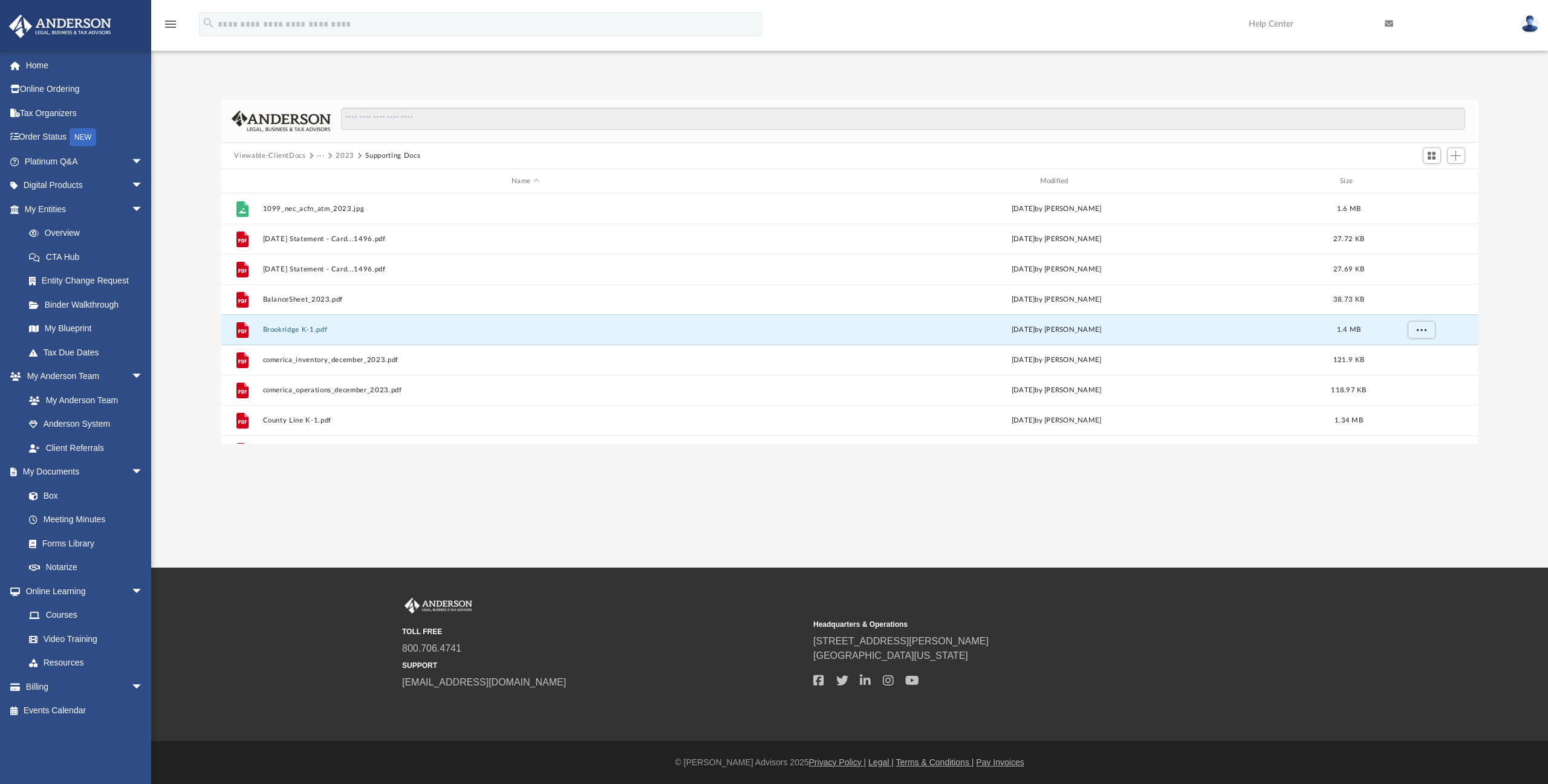
click at [1529, 23] on img at bounding box center [1529, 23] width 18 height 18
click at [345, 154] on button "2023" at bounding box center [345, 156] width 19 height 11
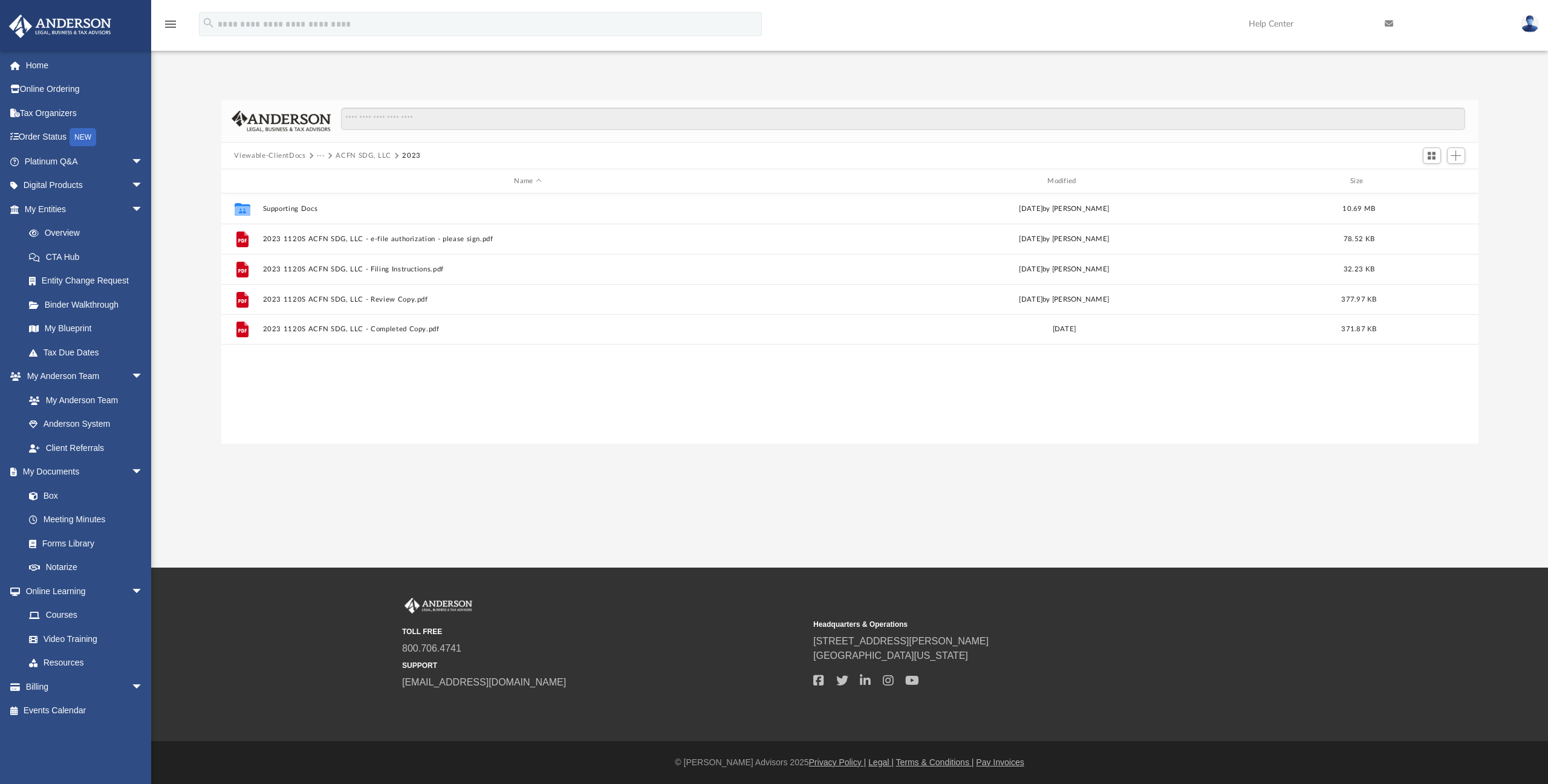
click at [354, 156] on button "ACFN SDG, LLC" at bounding box center [362, 156] width 55 height 11
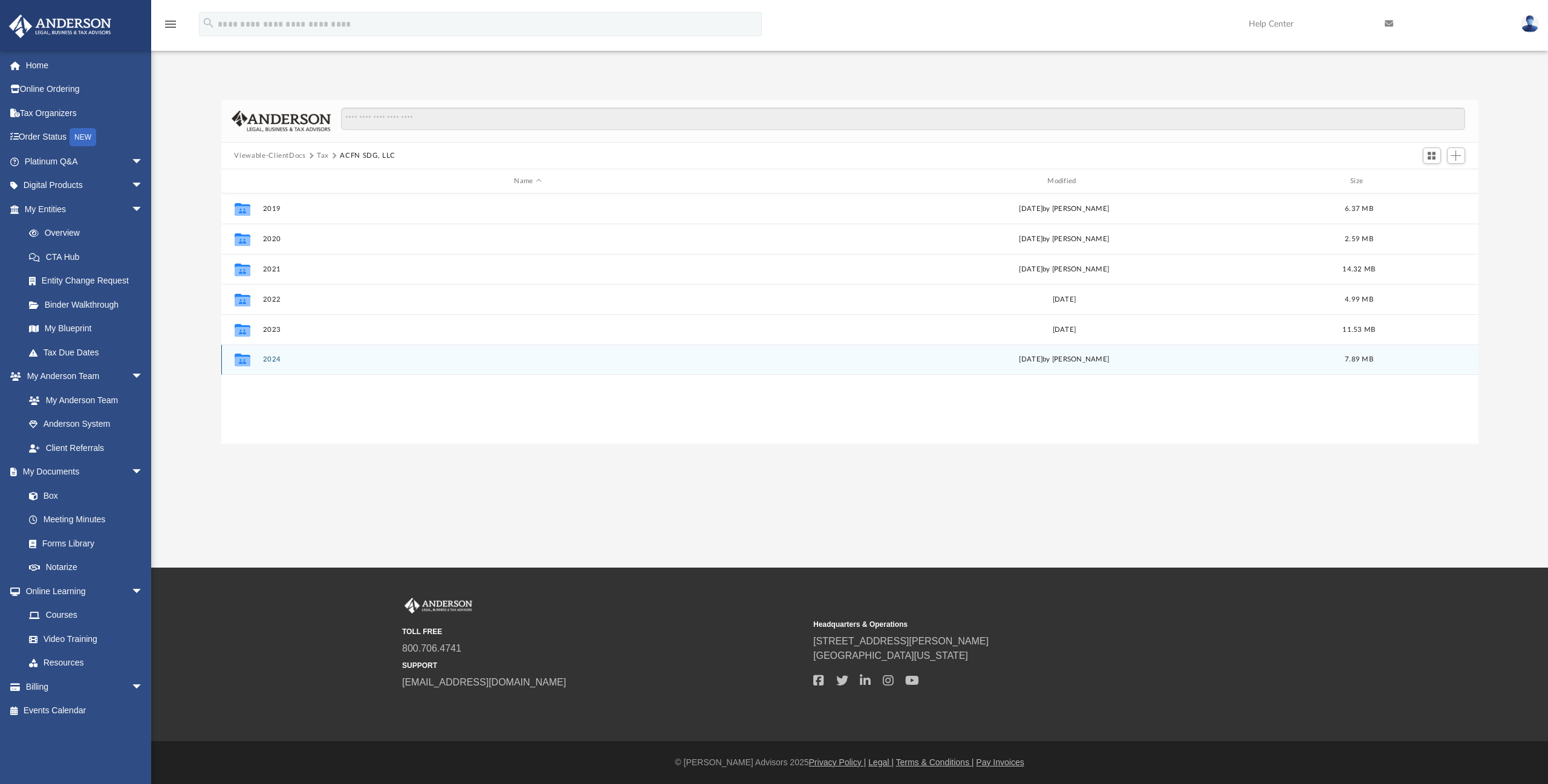
click at [272, 361] on button "2024" at bounding box center [527, 359] width 531 height 8
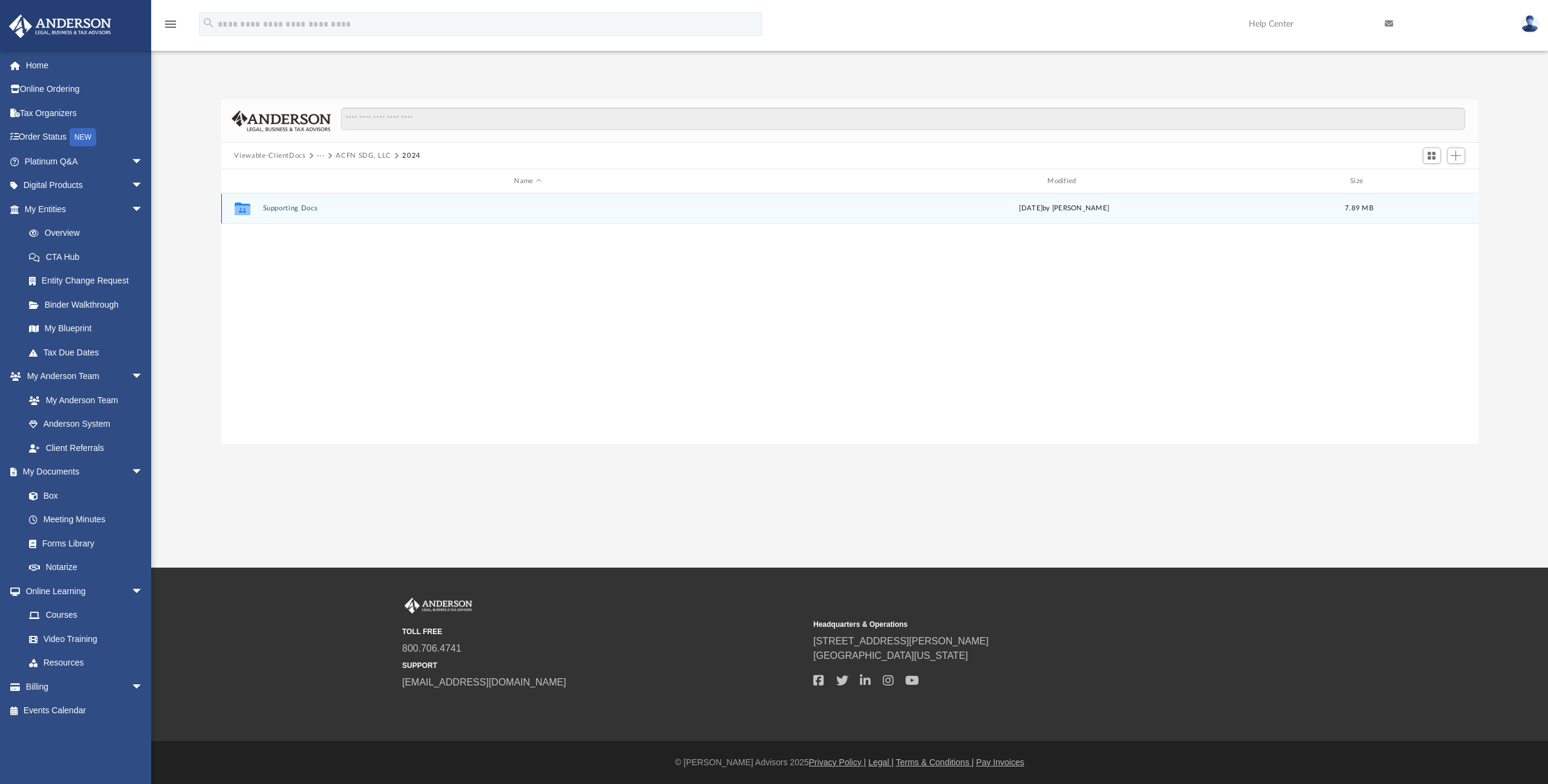
click at [283, 208] on button "Supporting Docs" at bounding box center [527, 208] width 531 height 8
